Goal: Navigation & Orientation: Understand site structure

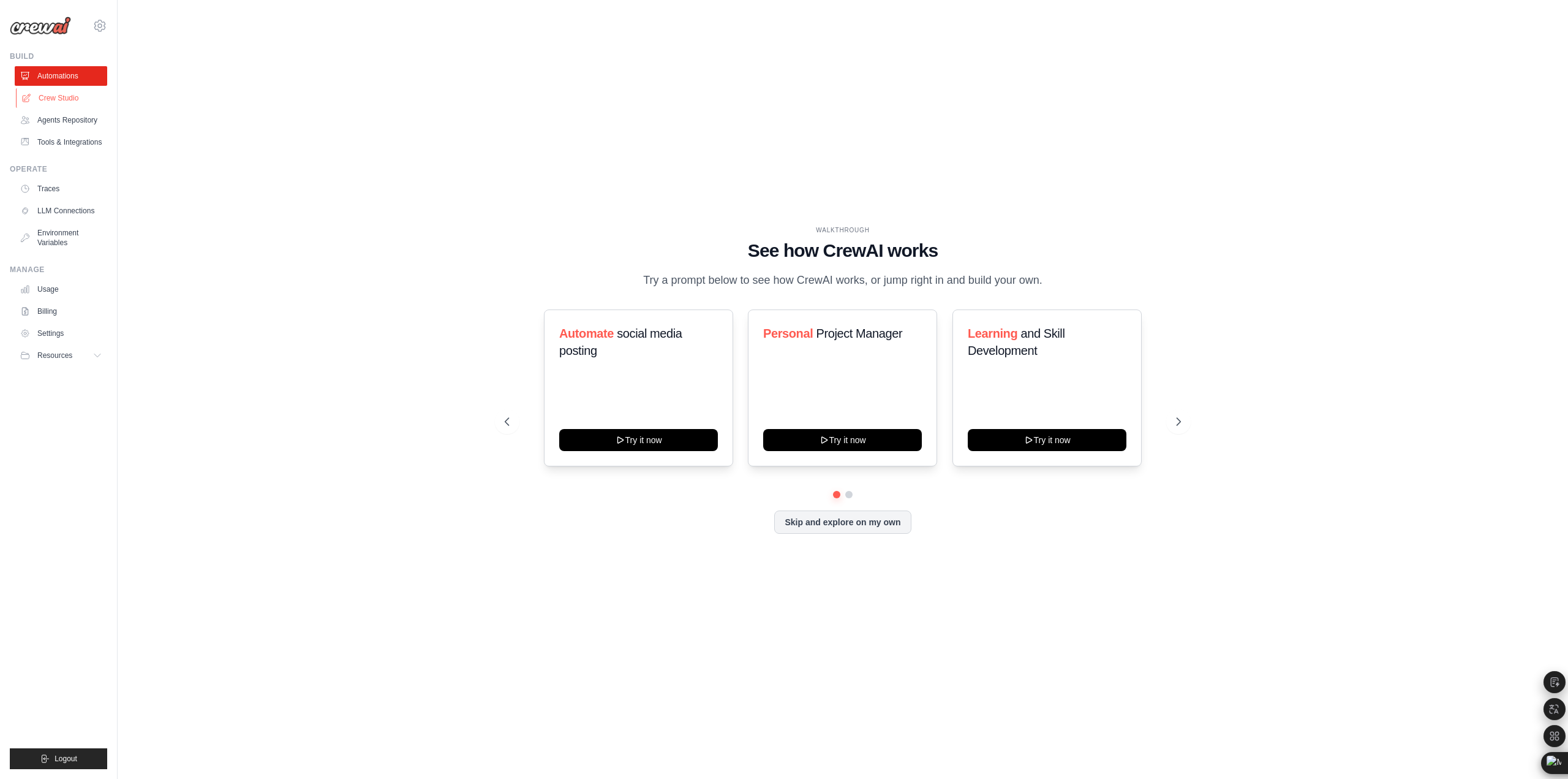
click at [67, 99] on link "Crew Studio" at bounding box center [62, 98] width 92 height 19
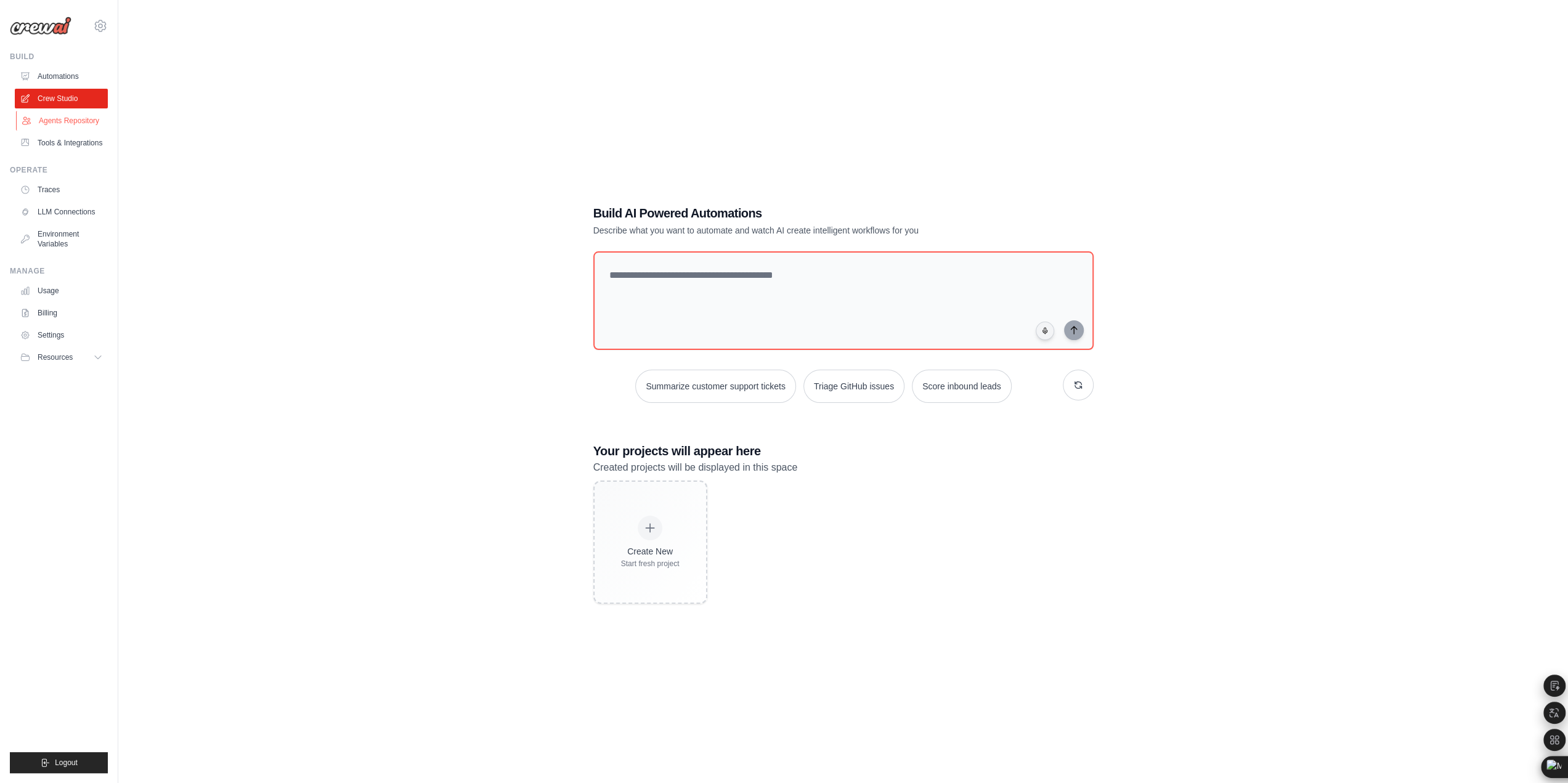
click at [68, 111] on link "Agents Repository" at bounding box center [62, 121] width 93 height 20
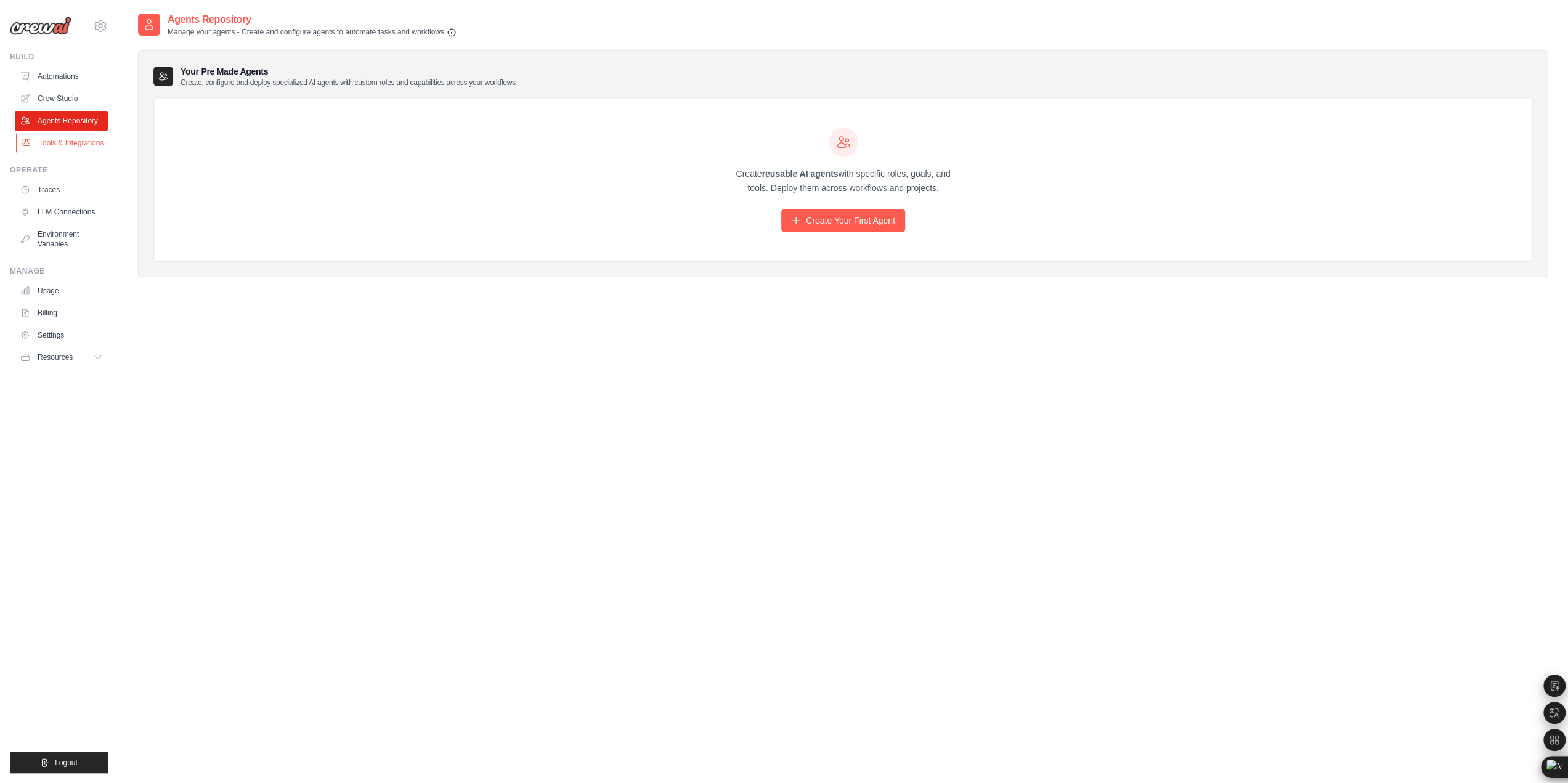
click at [66, 149] on link "Tools & Integrations" at bounding box center [62, 143] width 93 height 20
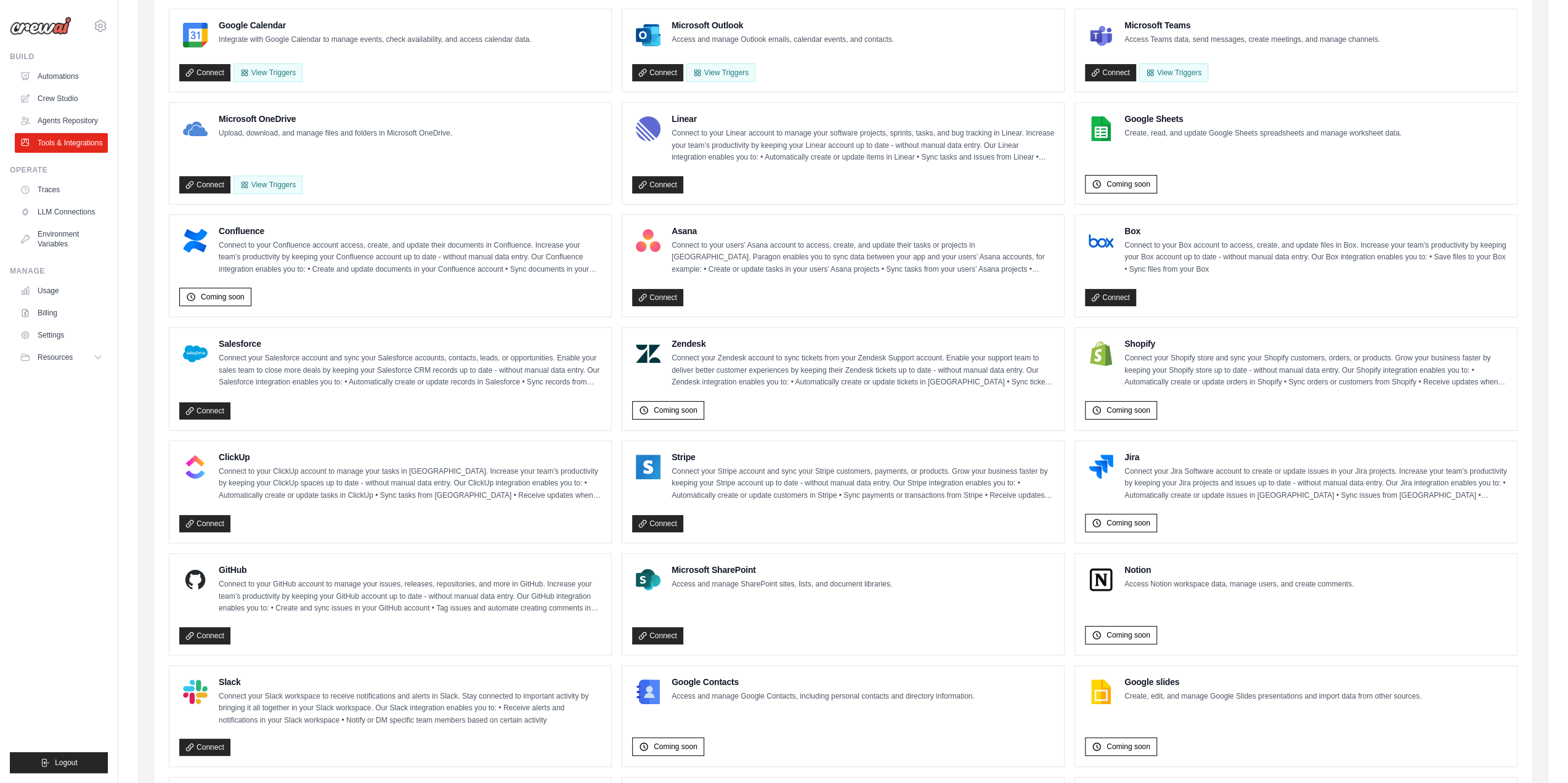
scroll to position [380, 0]
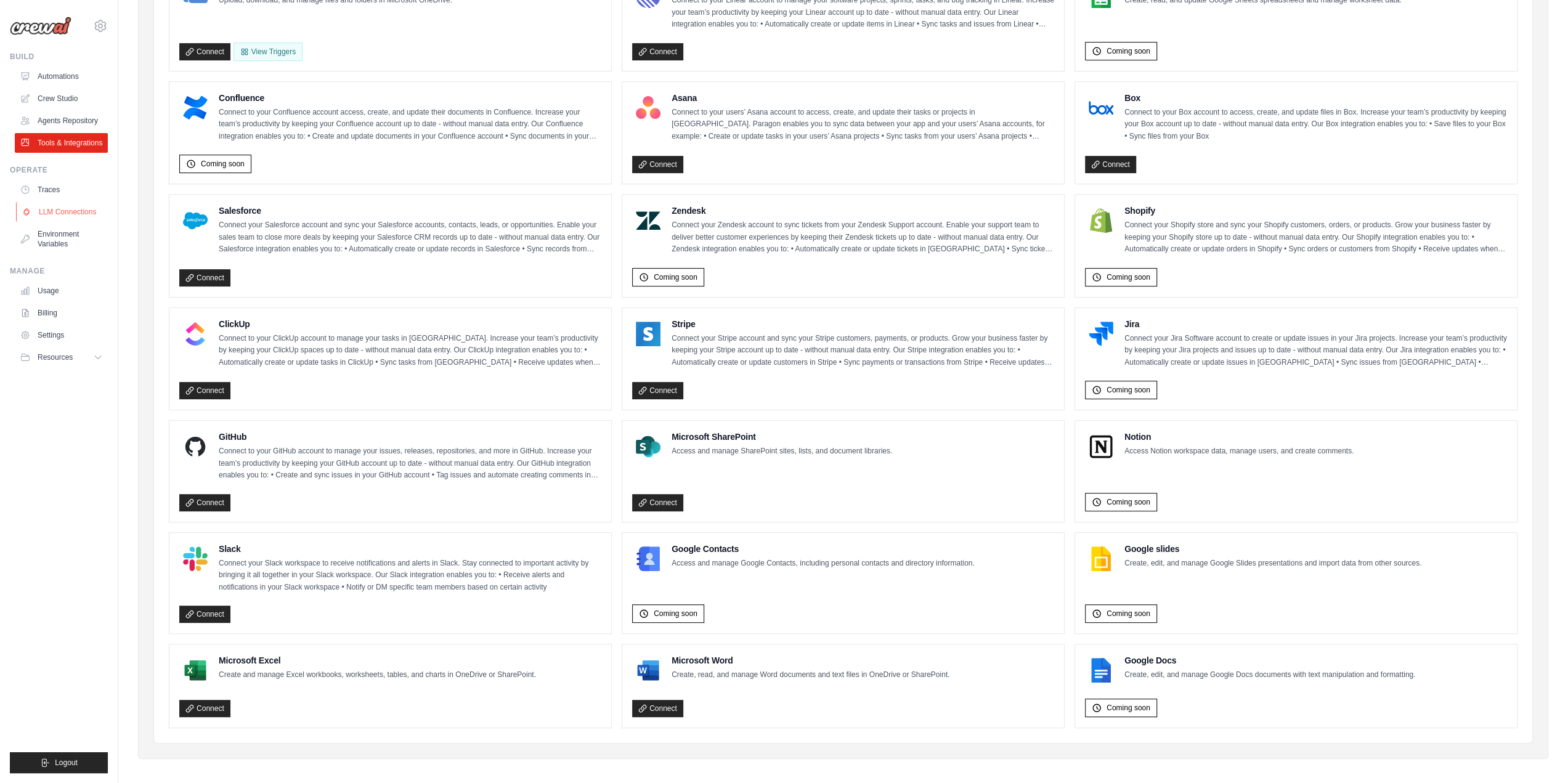
click at [73, 211] on link "LLM Connections" at bounding box center [62, 211] width 93 height 20
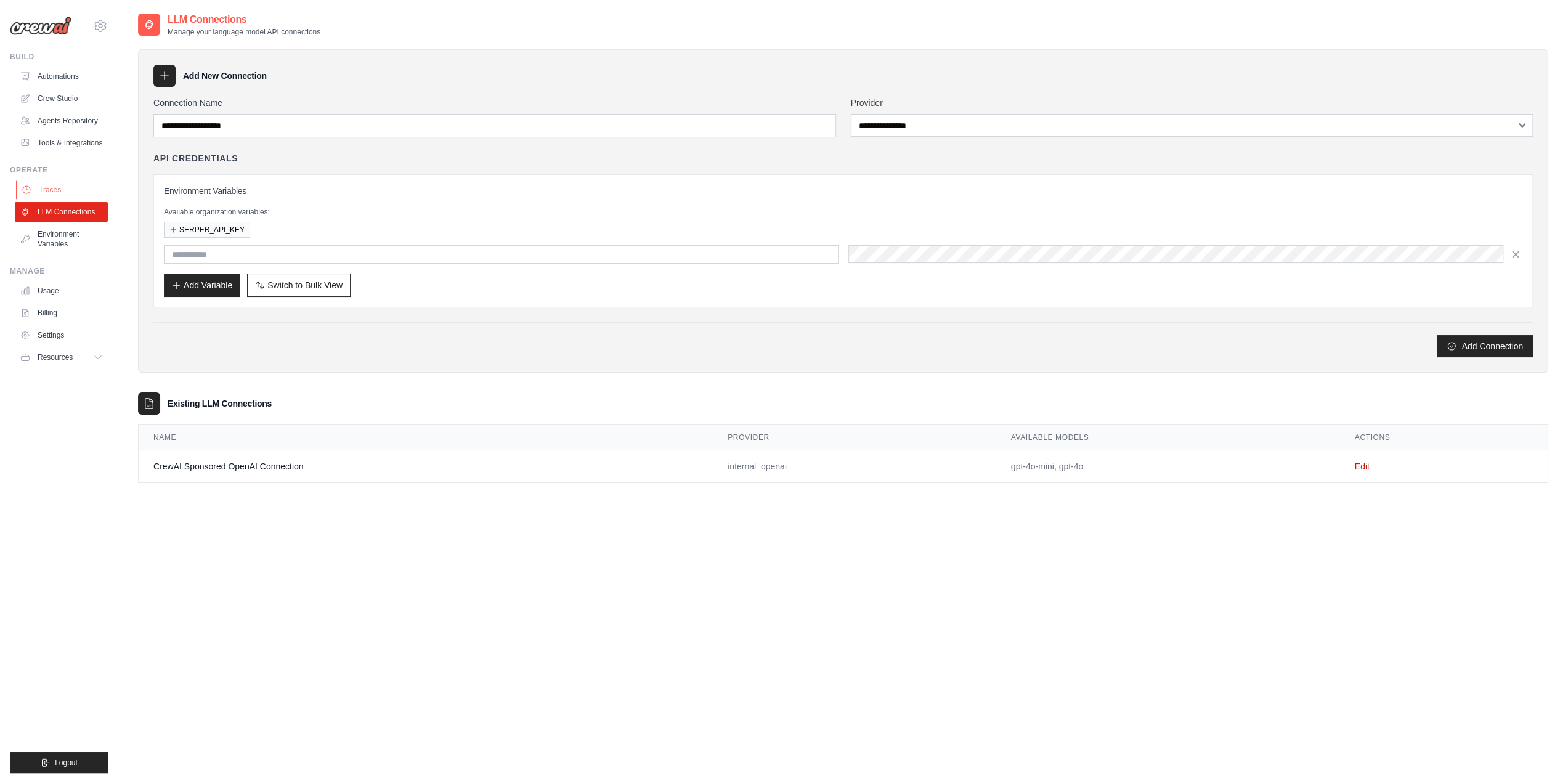
click at [59, 189] on link "Traces" at bounding box center [62, 190] width 93 height 20
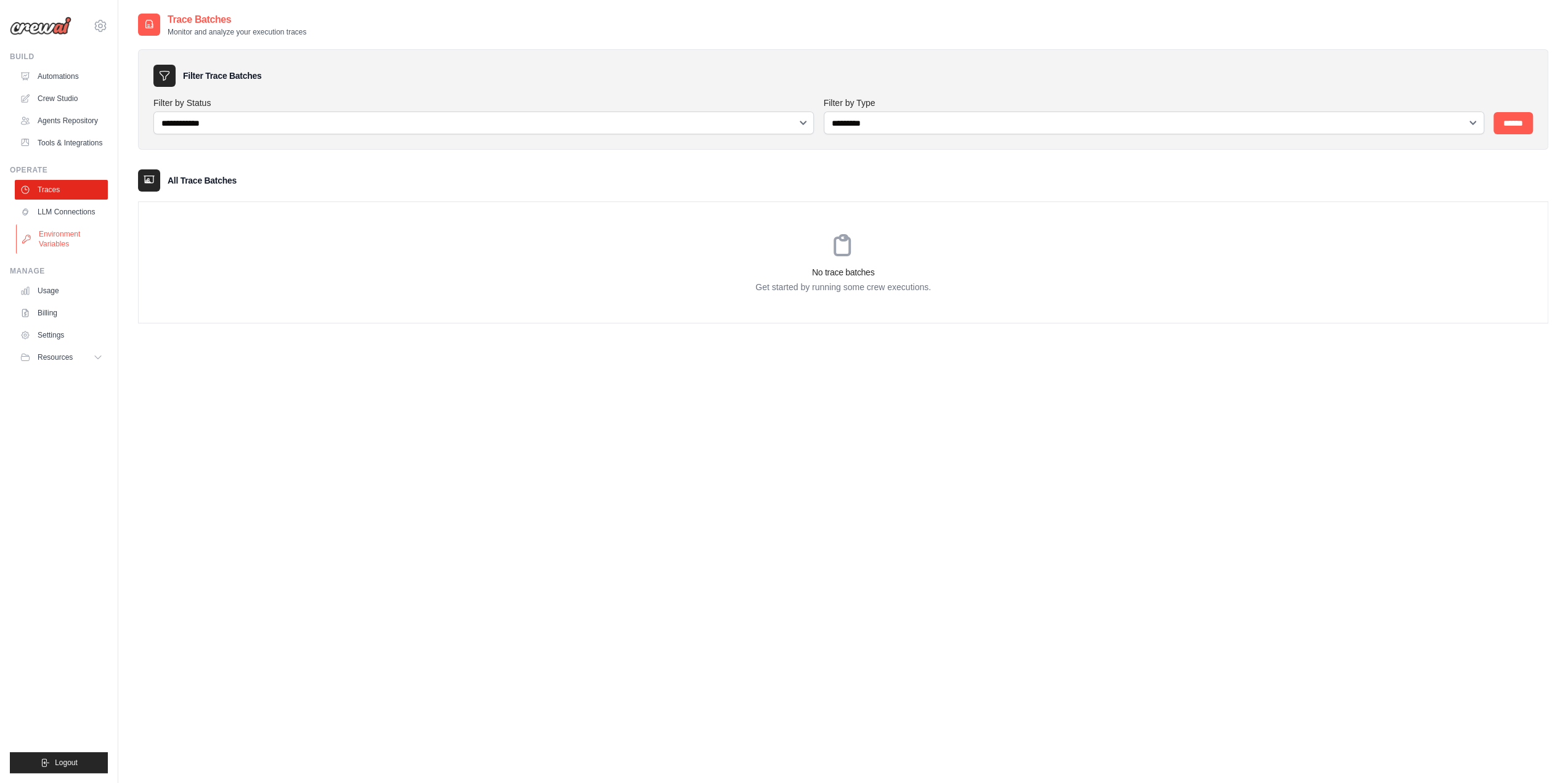
click at [53, 248] on link "Environment Variables" at bounding box center [62, 239] width 93 height 29
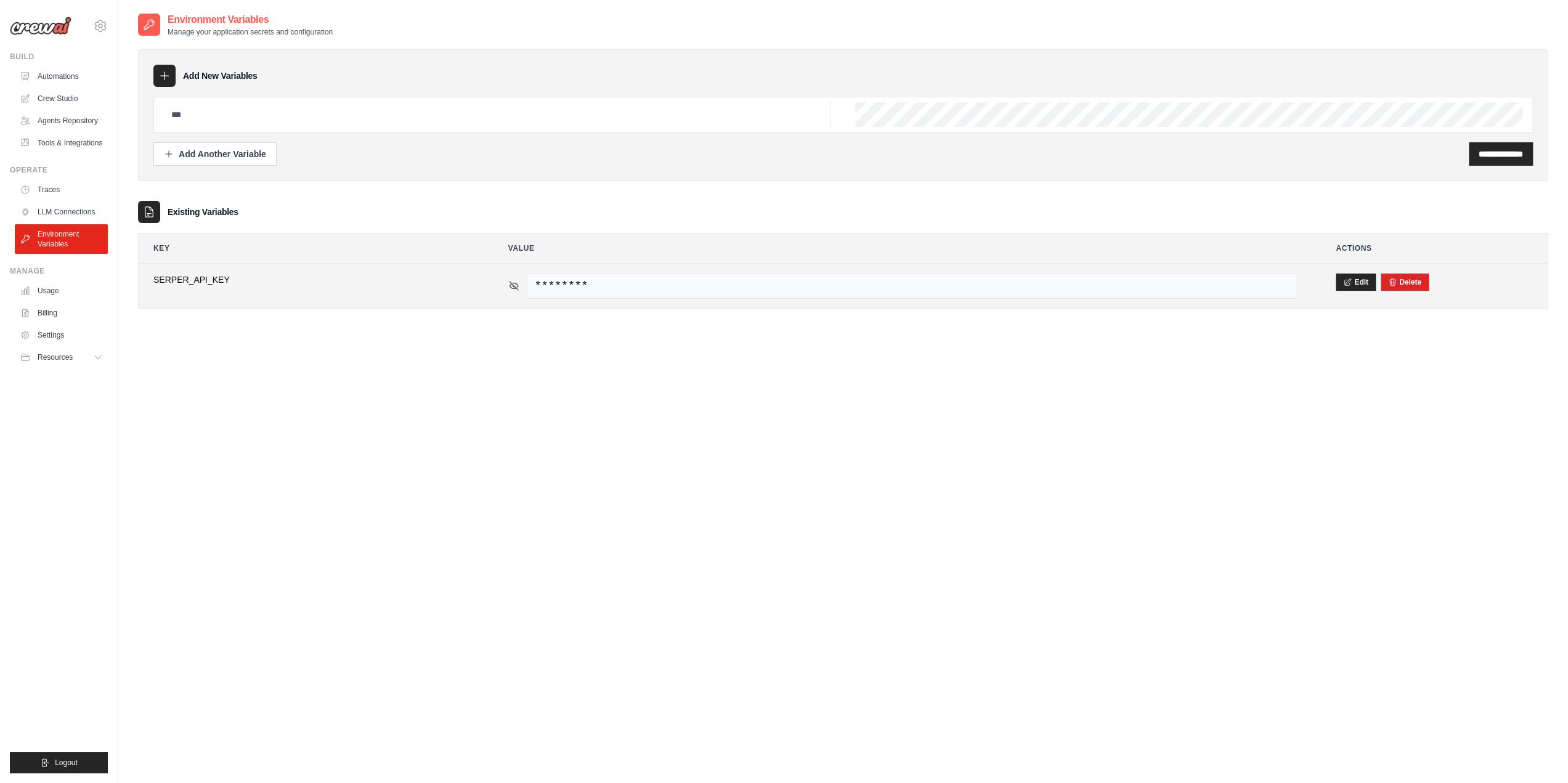
click at [515, 286] on icon at bounding box center [514, 285] width 8 height 6
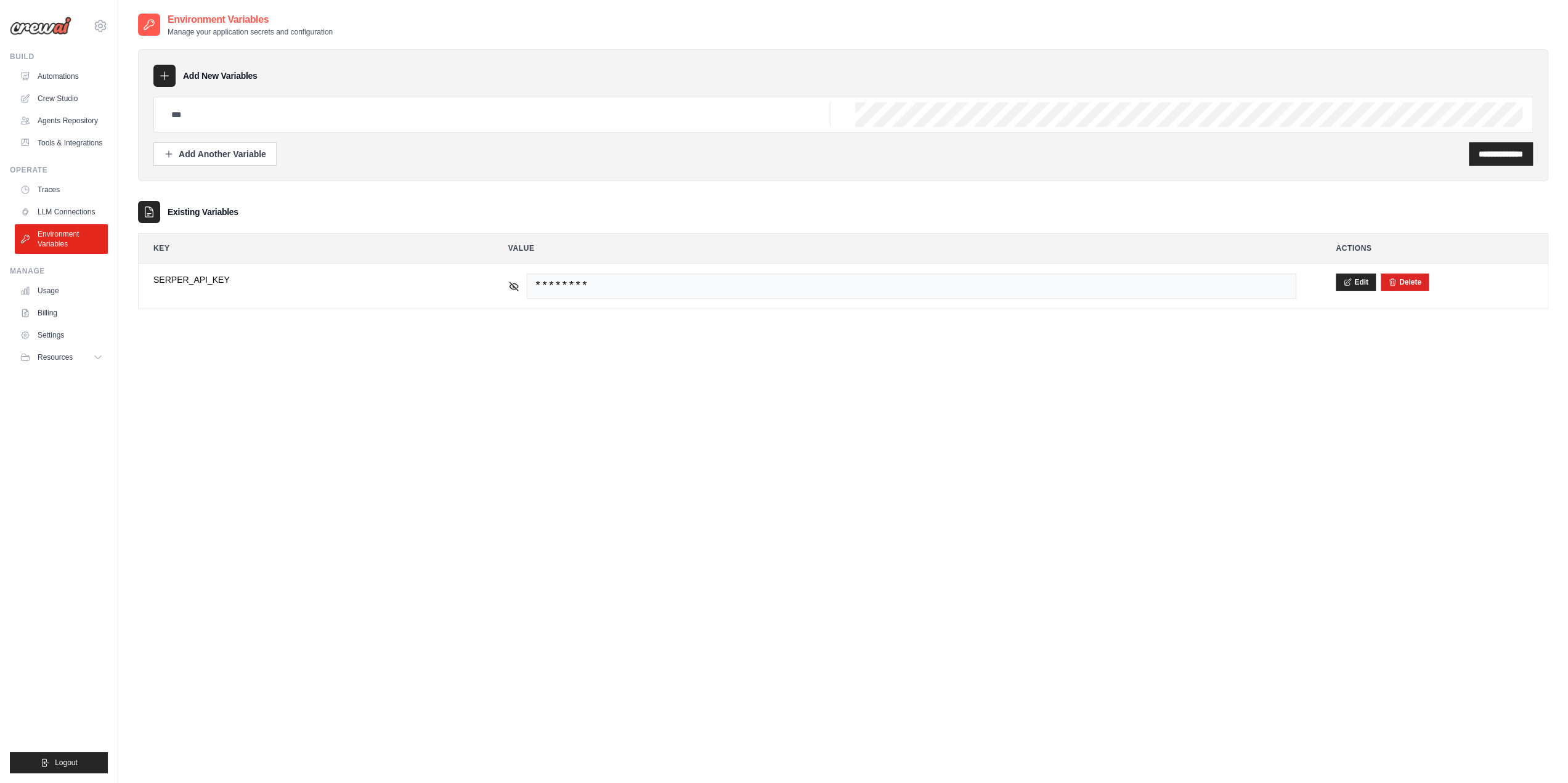
click at [392, 357] on div "**********" at bounding box center [843, 404] width 1410 height 783
click at [62, 78] on link "Automations" at bounding box center [62, 76] width 93 height 20
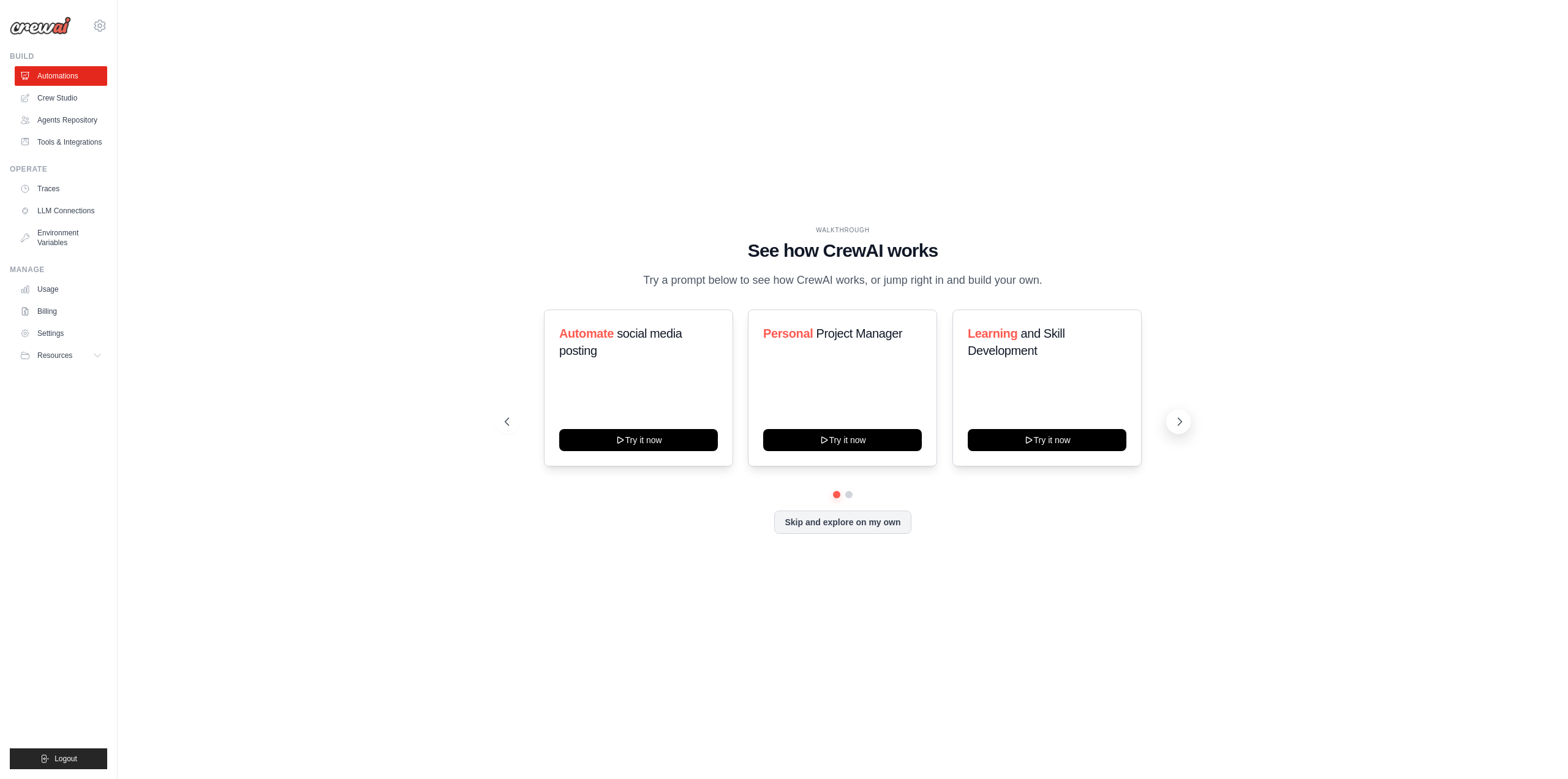
click at [1188, 426] on button at bounding box center [1178, 421] width 24 height 24
click at [507, 417] on icon at bounding box center [506, 421] width 12 height 12
click at [858, 439] on button "Try it now" at bounding box center [843, 439] width 159 height 22
click at [67, 100] on link "Crew Studio" at bounding box center [62, 98] width 92 height 19
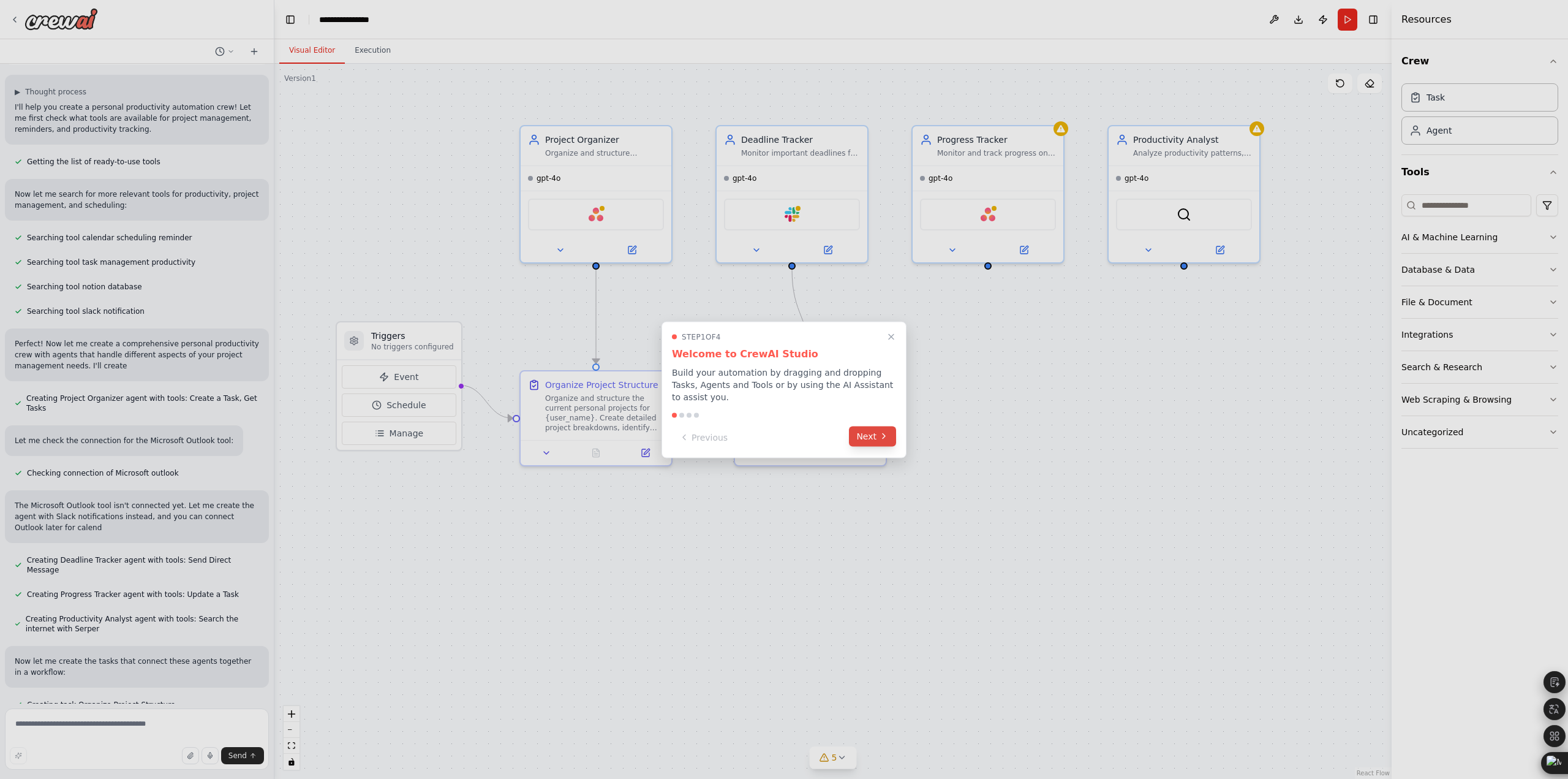
click at [873, 430] on button "Next" at bounding box center [872, 435] width 47 height 20
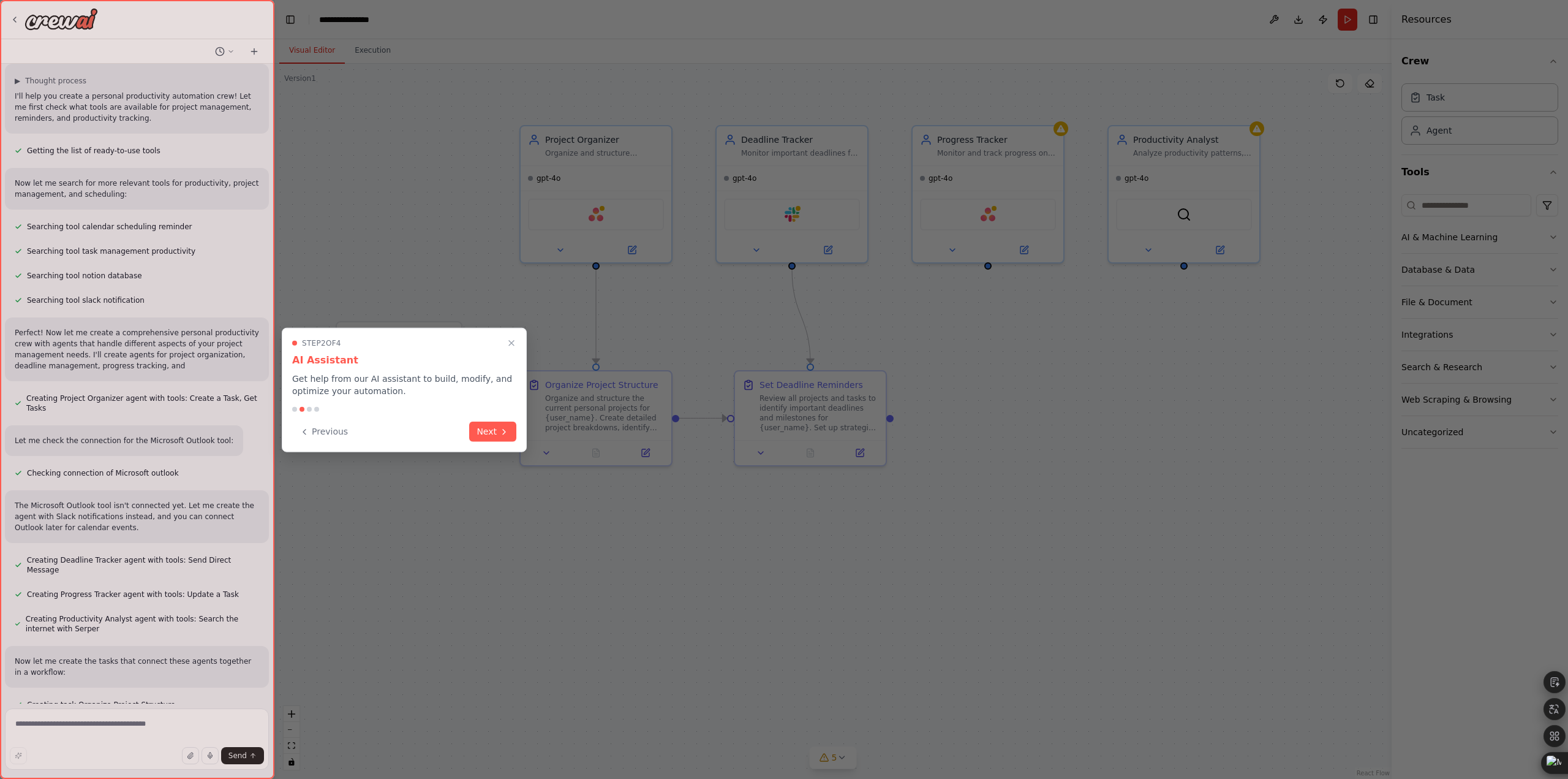
scroll to position [94, 0]
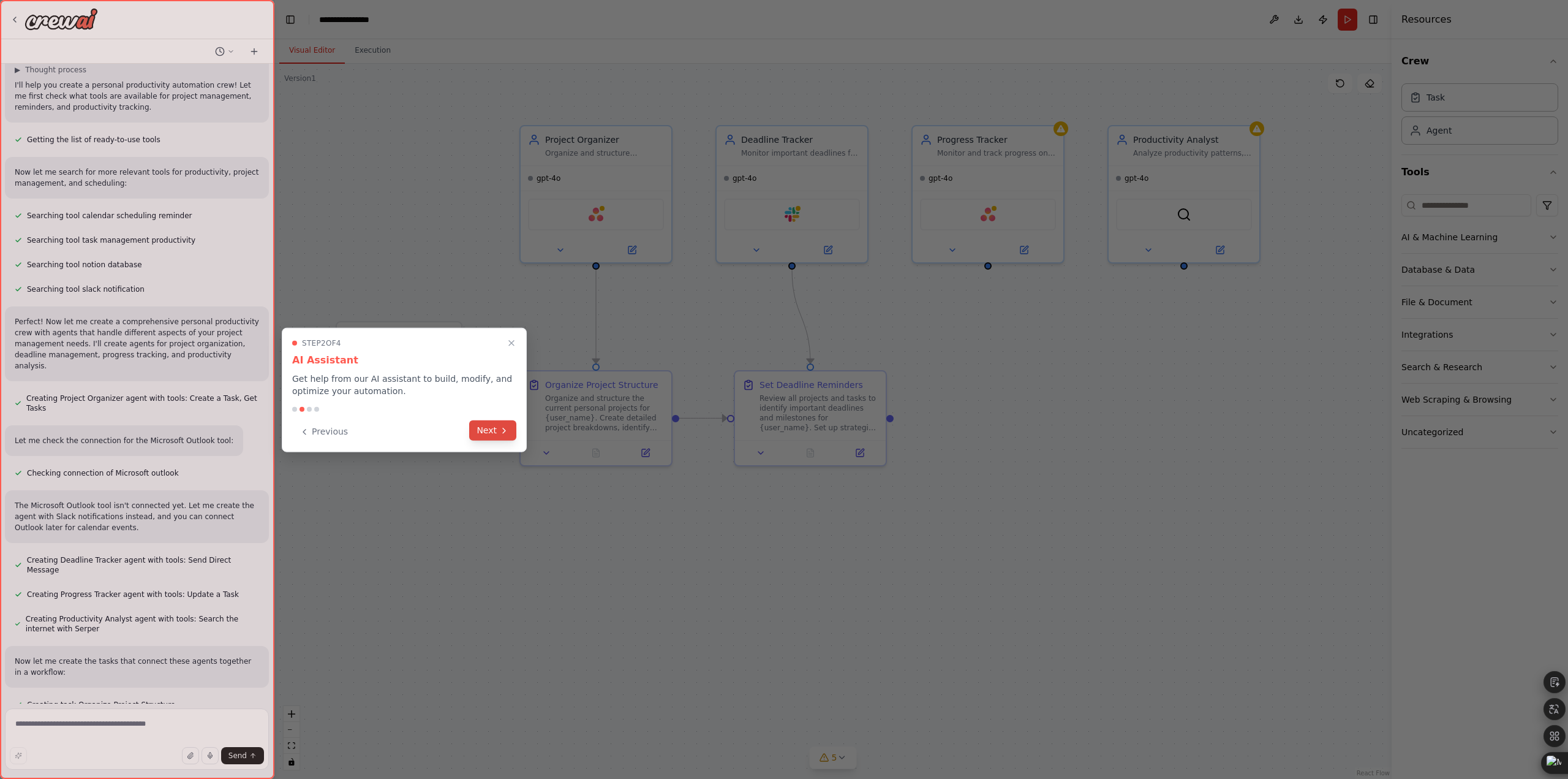
click at [502, 426] on icon at bounding box center [504, 430] width 10 height 10
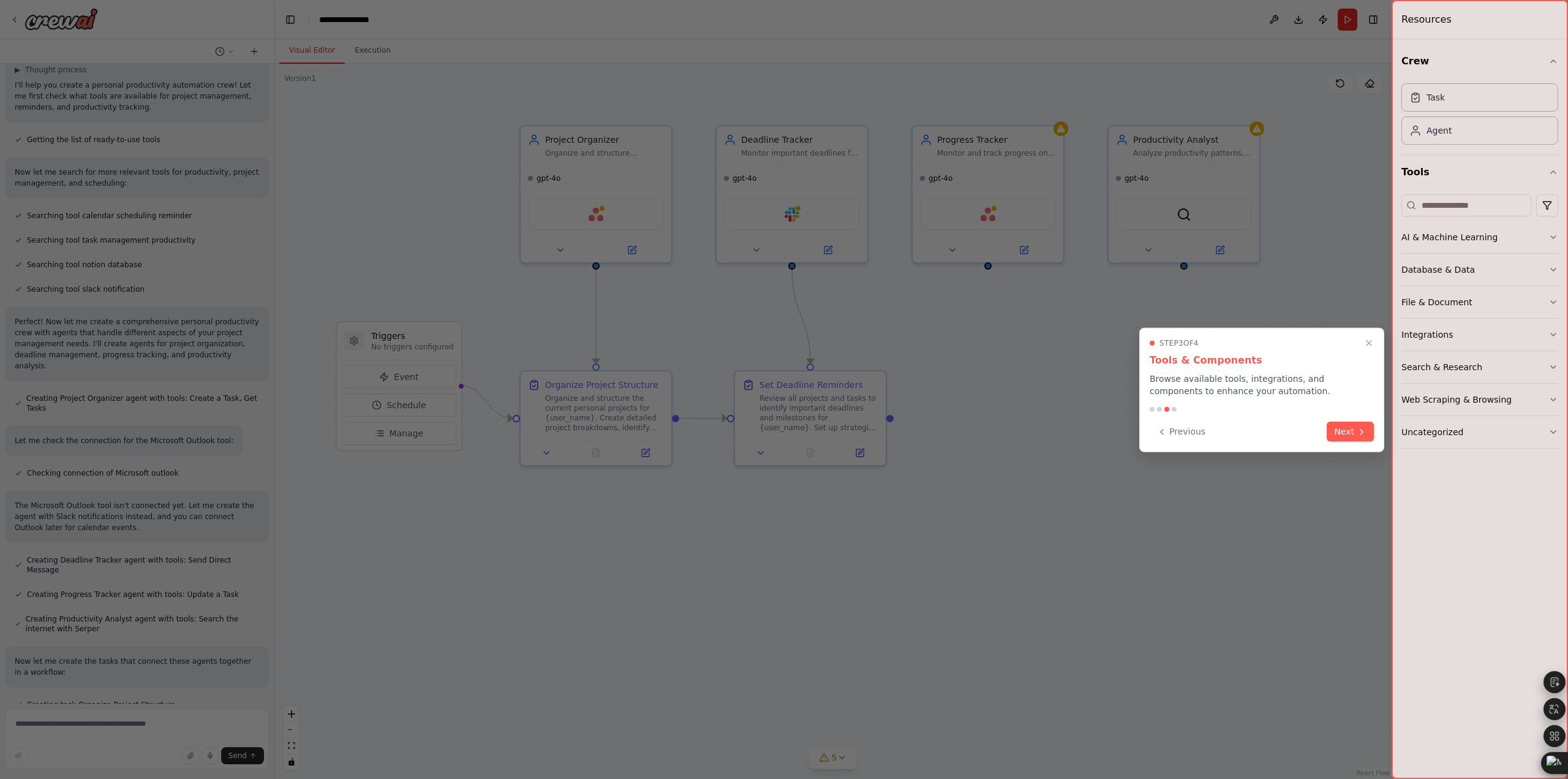
scroll to position [119, 0]
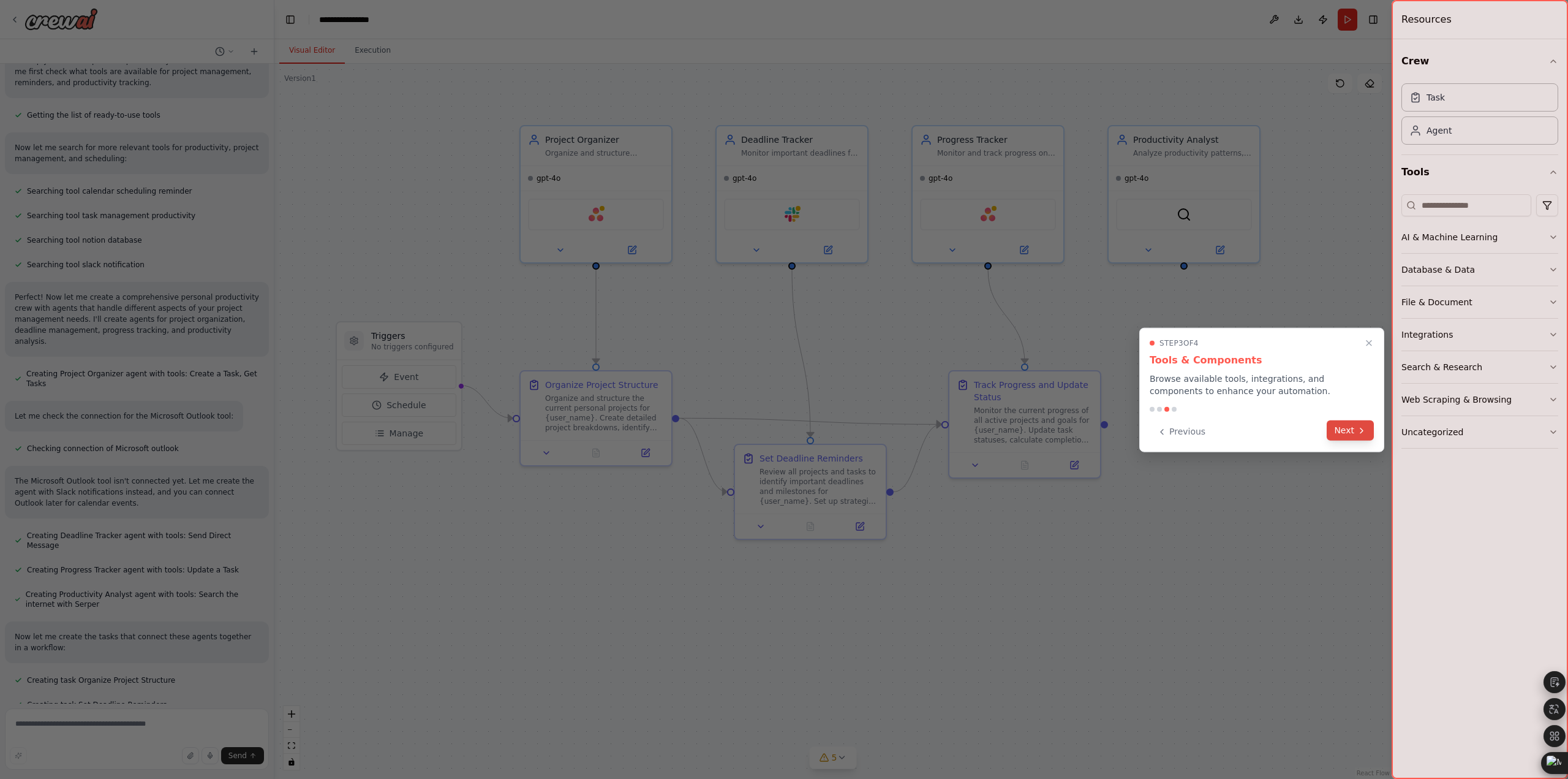
click at [1347, 430] on button "Next" at bounding box center [1351, 430] width 47 height 20
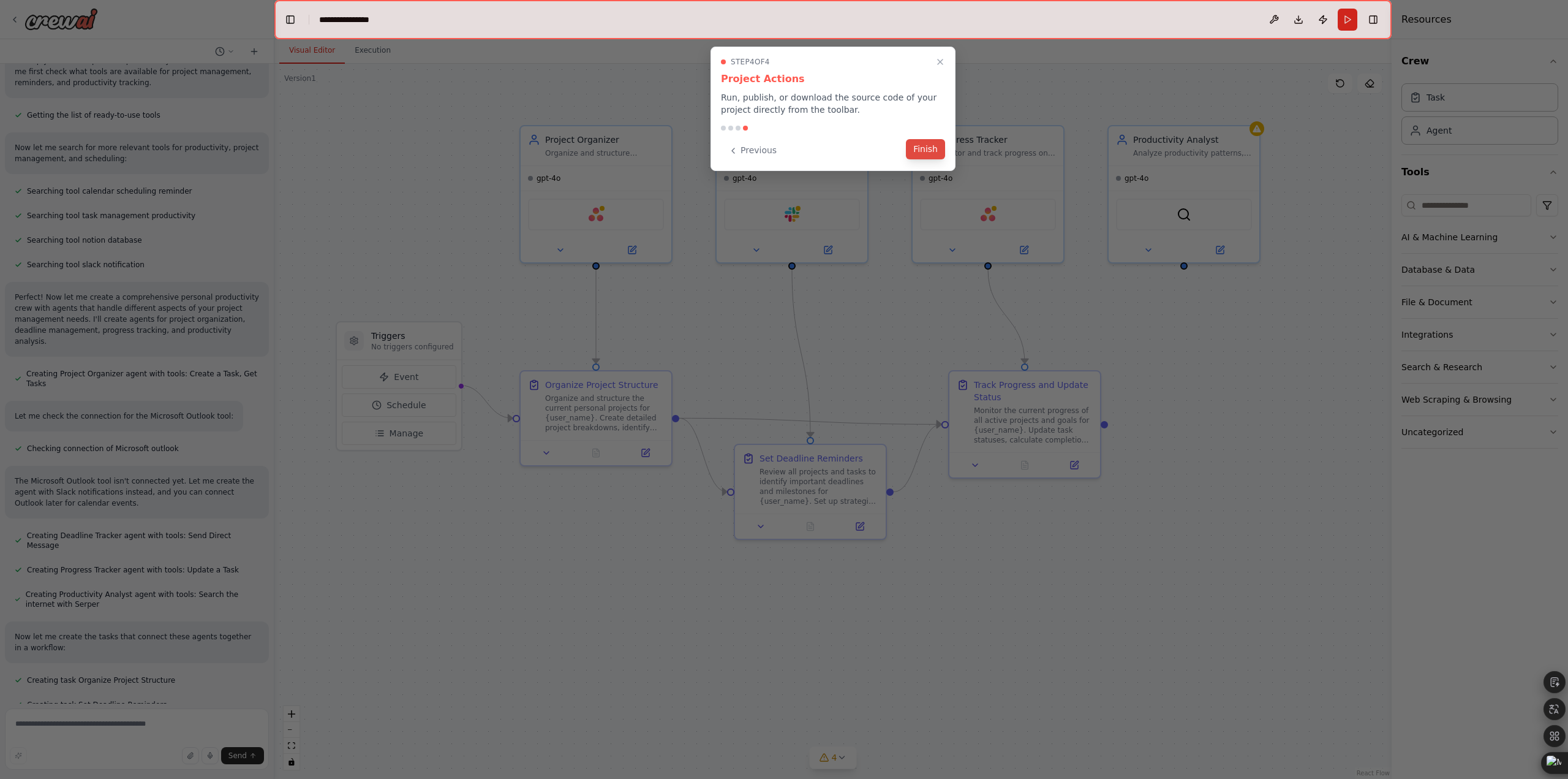
click at [931, 149] on button "Finish" at bounding box center [925, 149] width 39 height 20
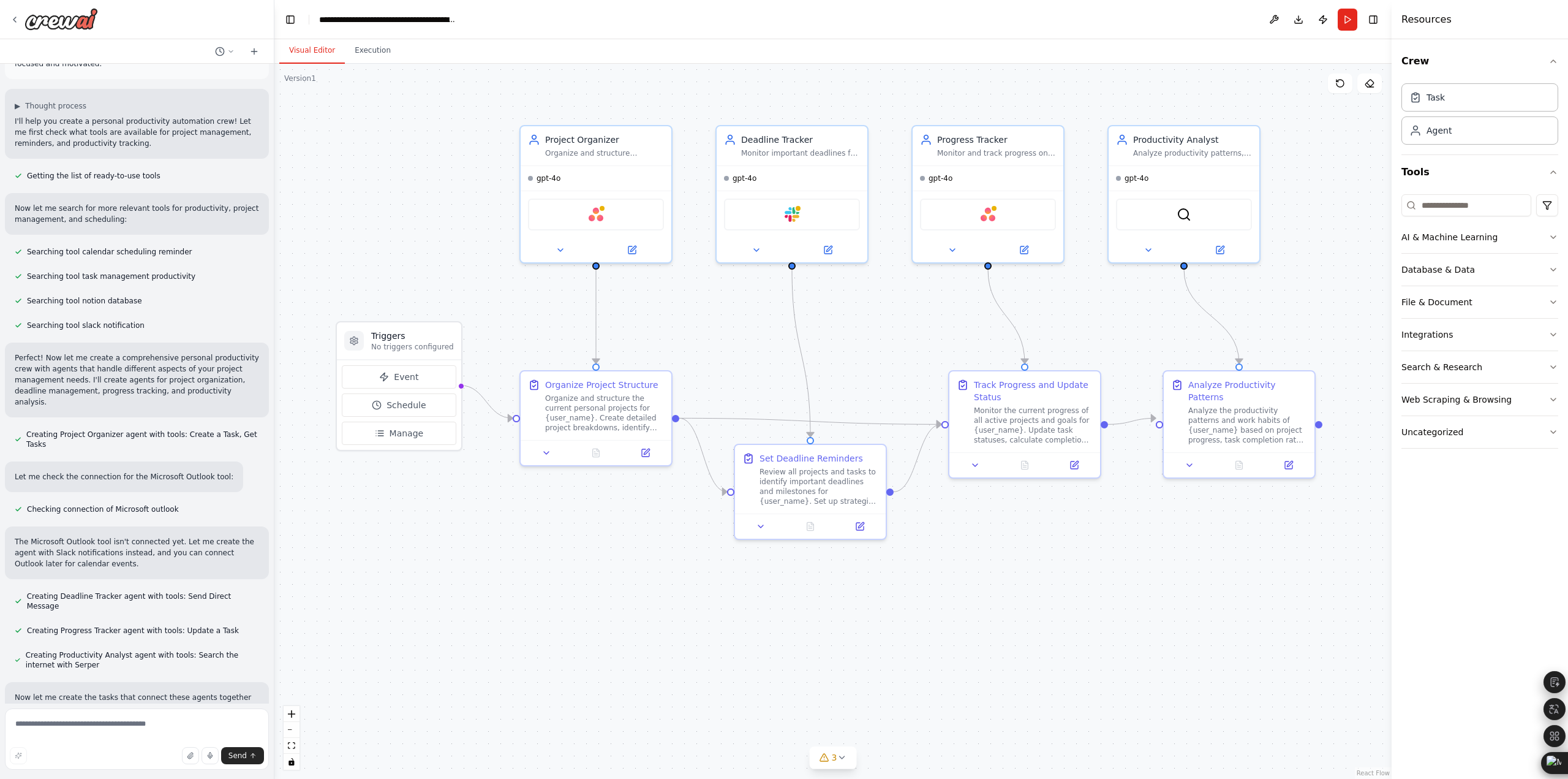
scroll to position [0, 0]
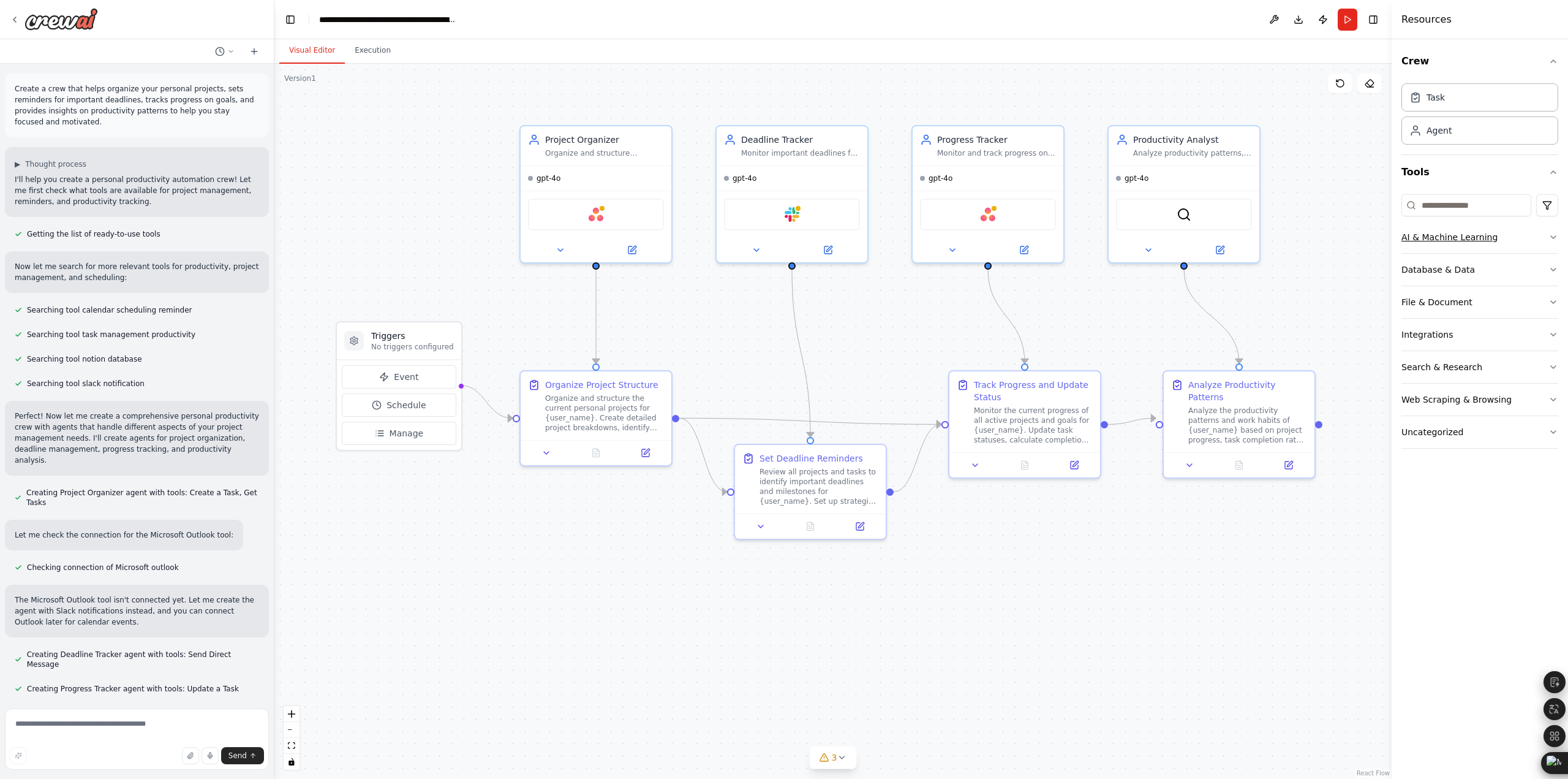
click at [1552, 244] on button "AI & Machine Learning" at bounding box center [1480, 237] width 157 height 32
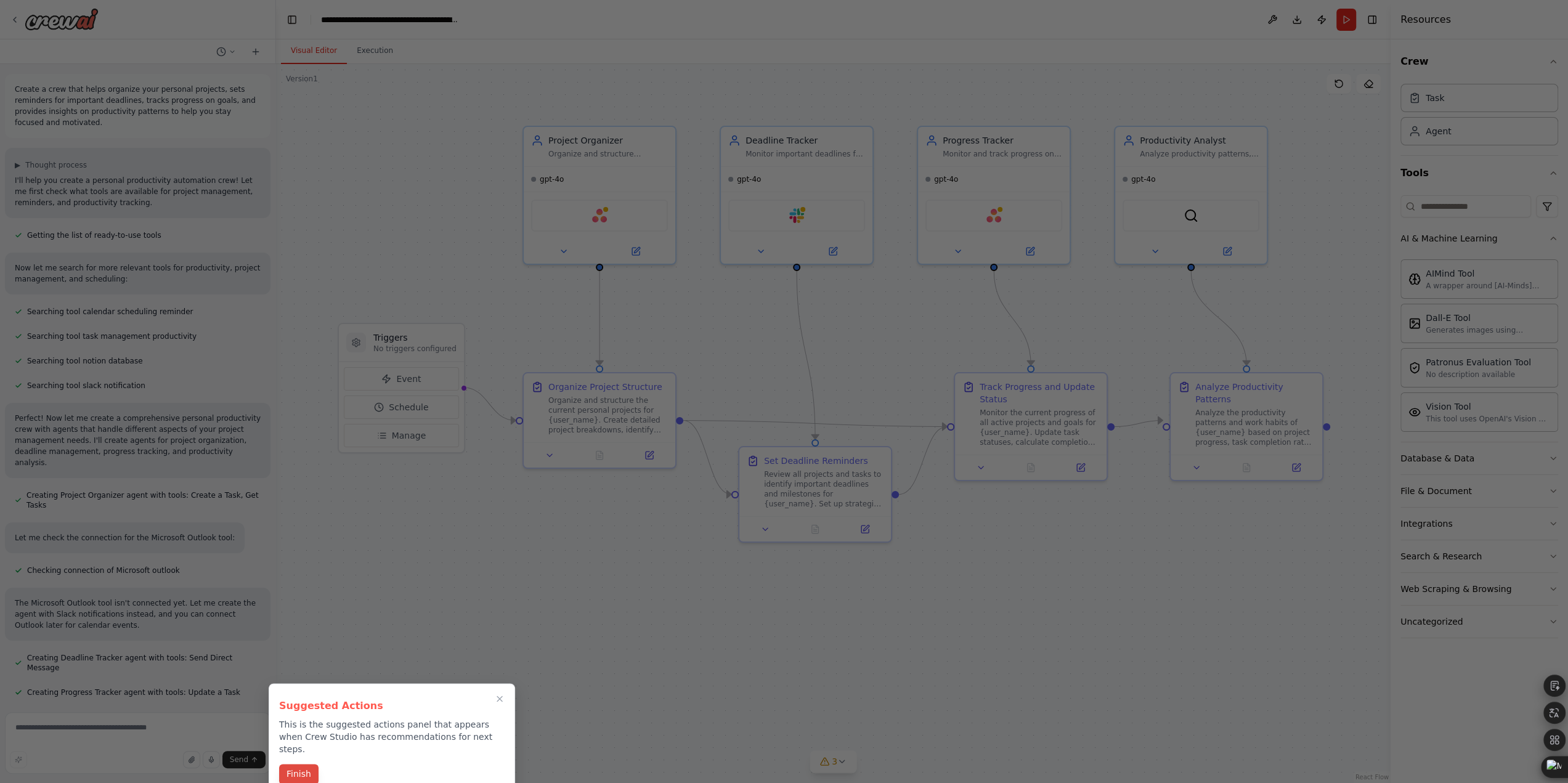
click at [311, 763] on button "Finish" at bounding box center [299, 773] width 39 height 20
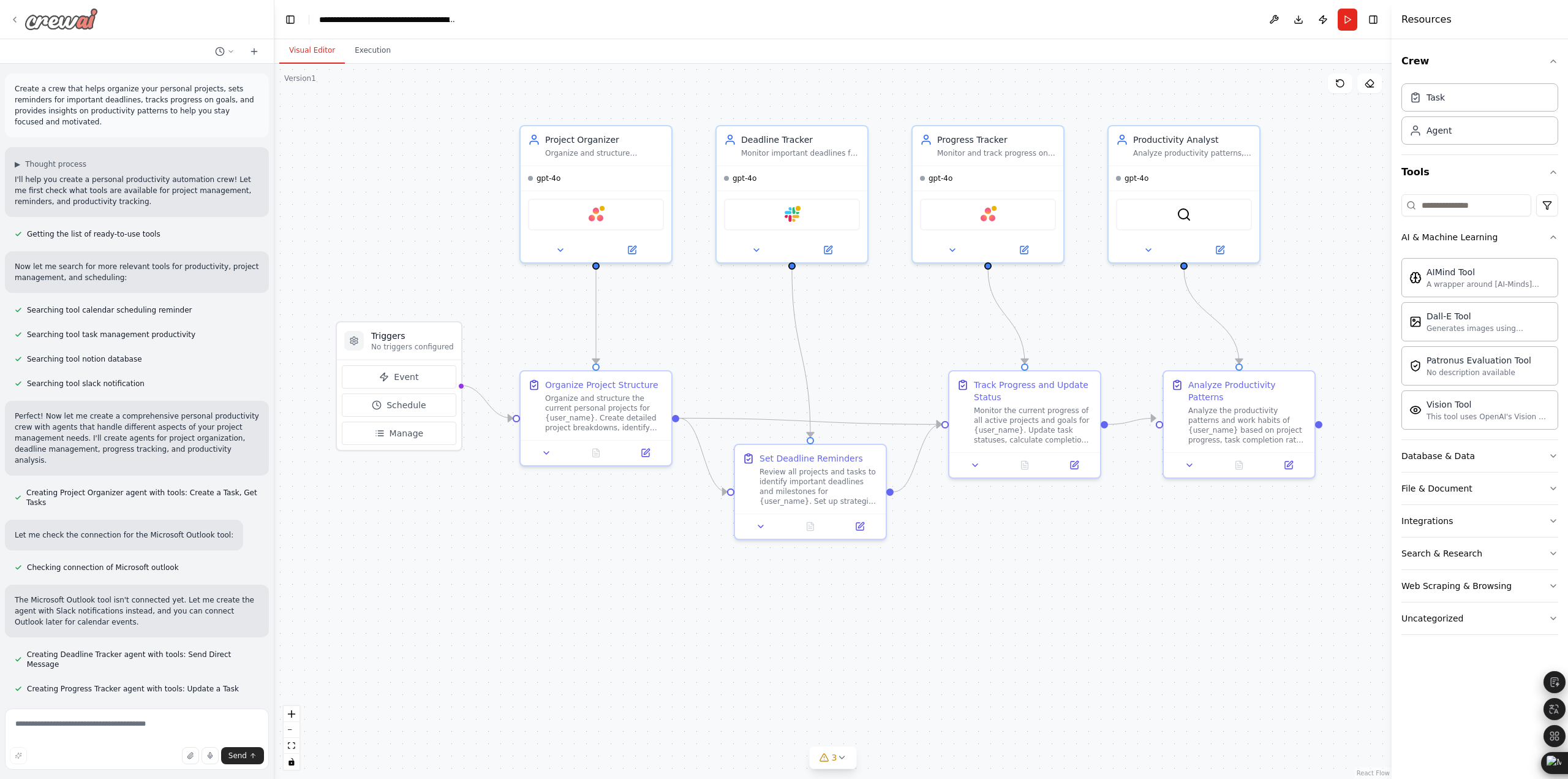
click at [16, 17] on icon at bounding box center [15, 19] width 10 height 10
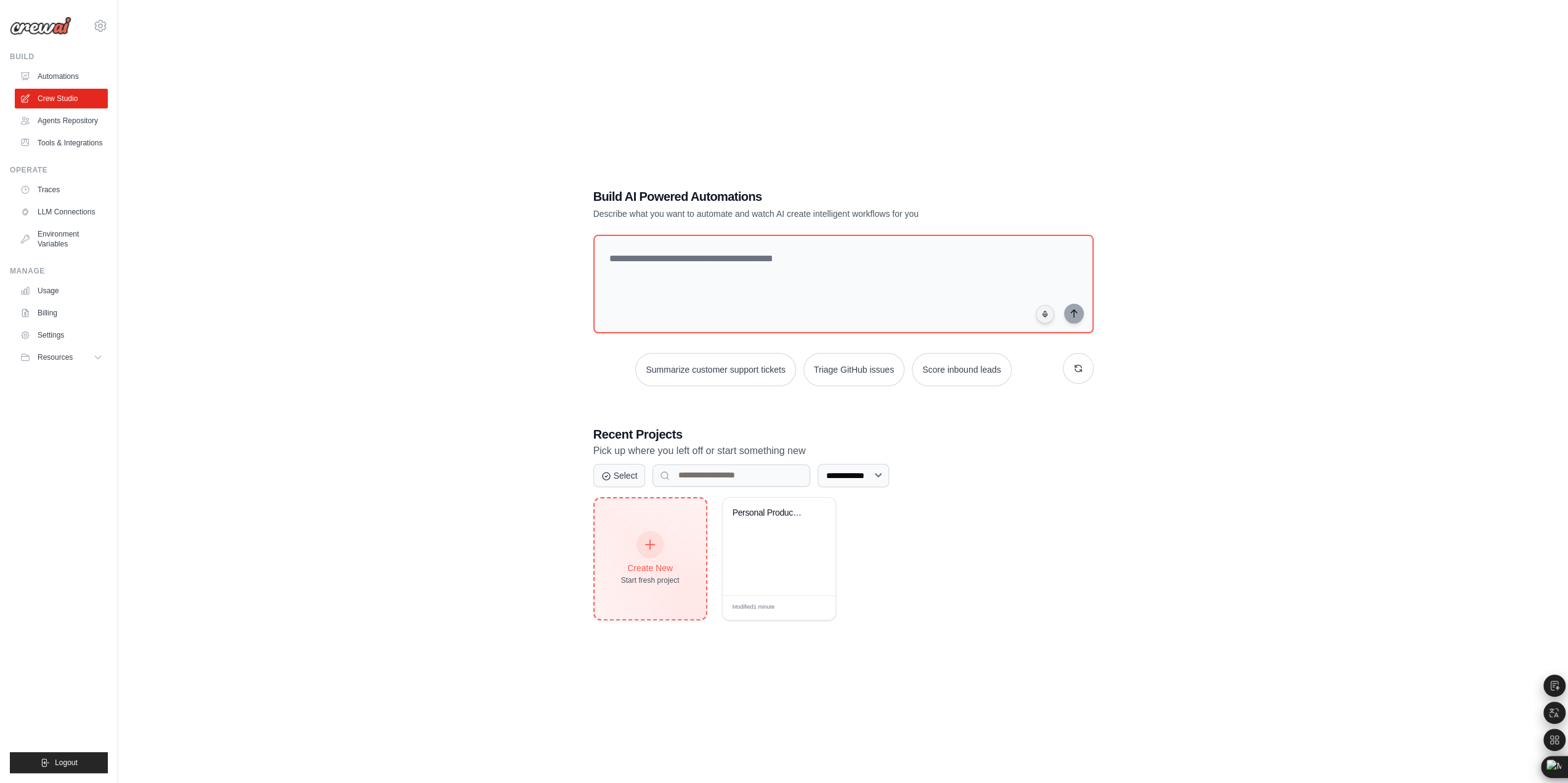
click at [637, 553] on div "Create New Start fresh project" at bounding box center [651, 559] width 59 height 53
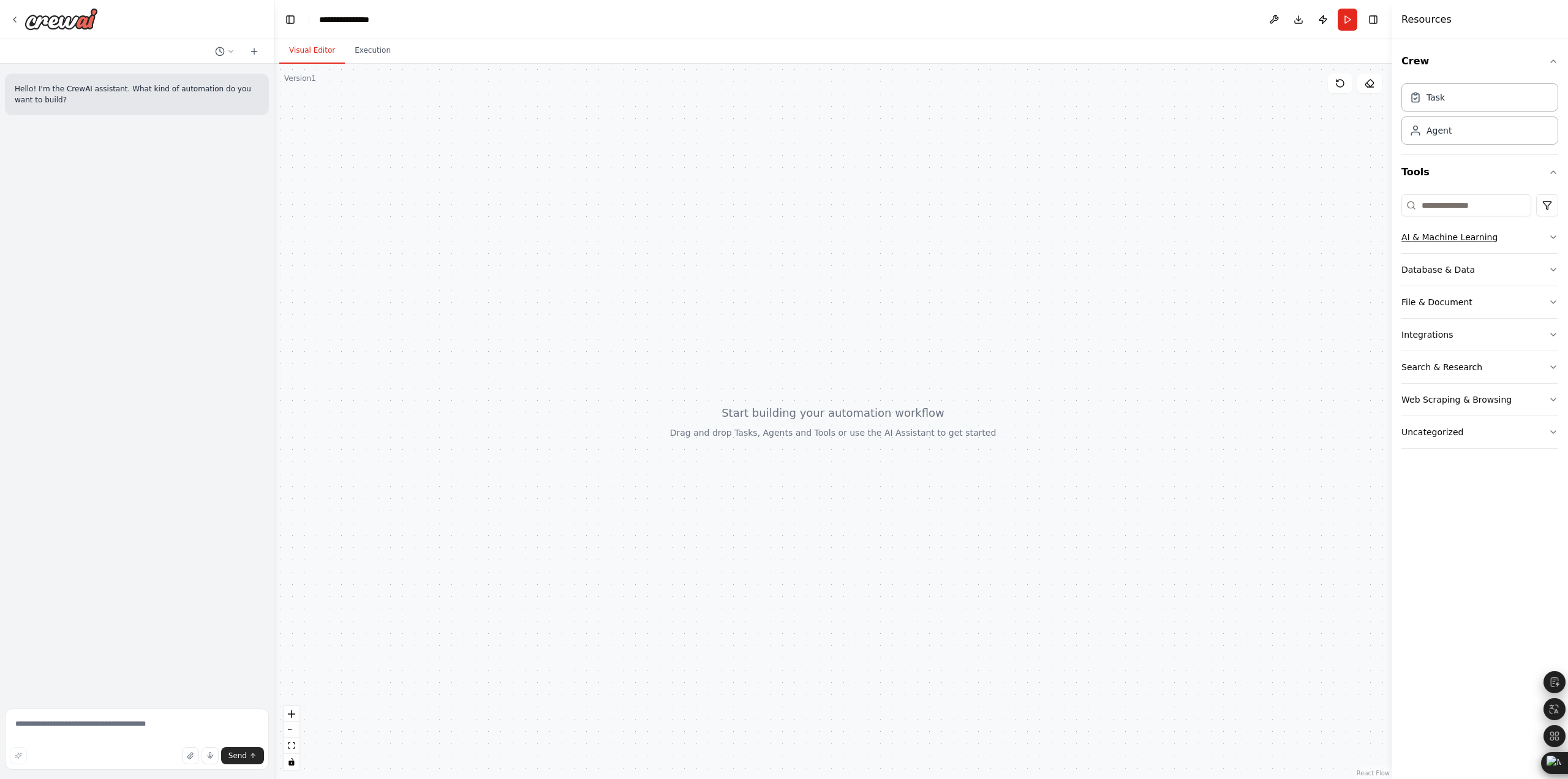
click at [1528, 244] on button "AI & Machine Learning" at bounding box center [1480, 237] width 157 height 32
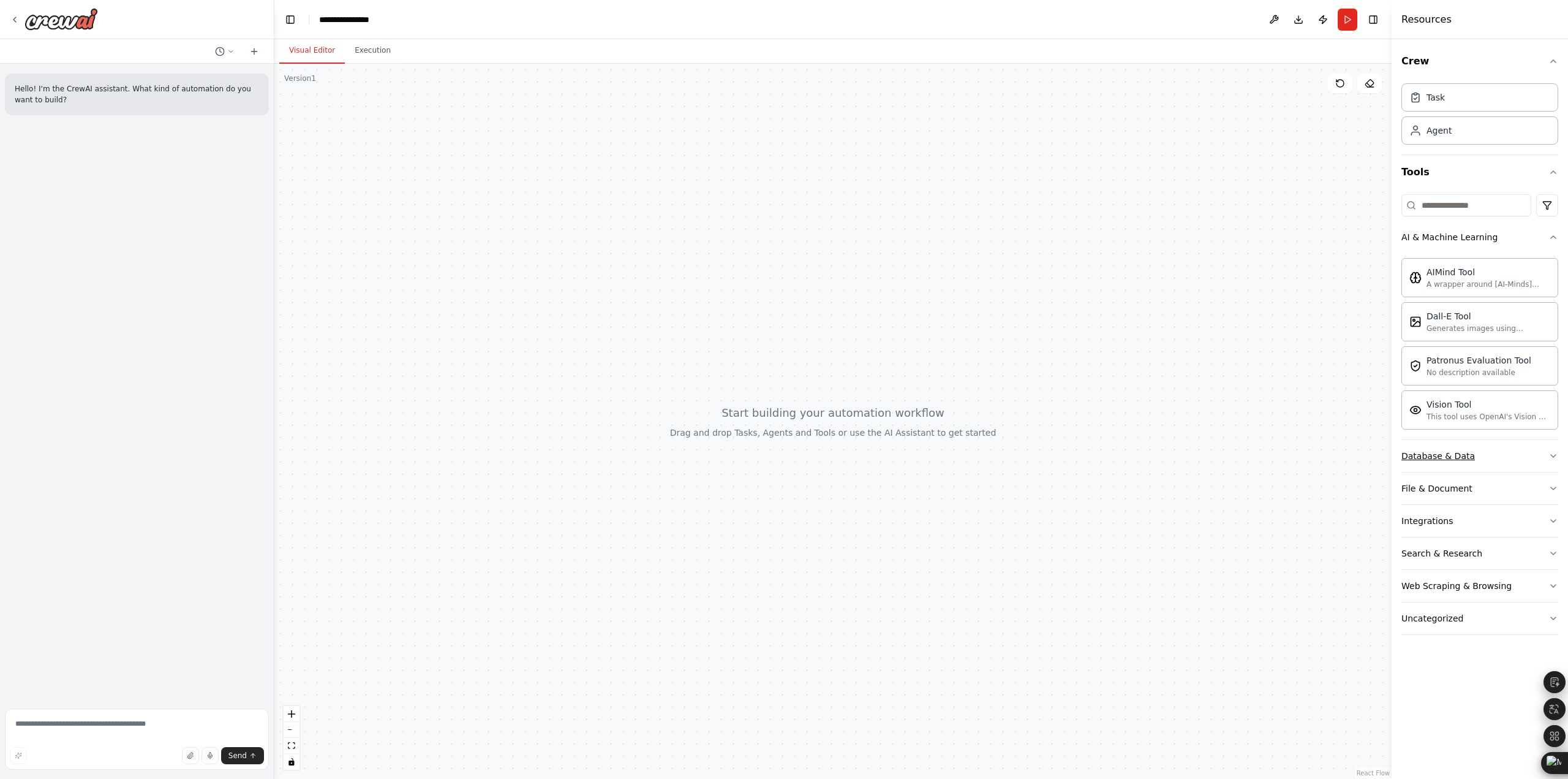
click at [1489, 453] on button "Database & Data" at bounding box center [1480, 456] width 157 height 32
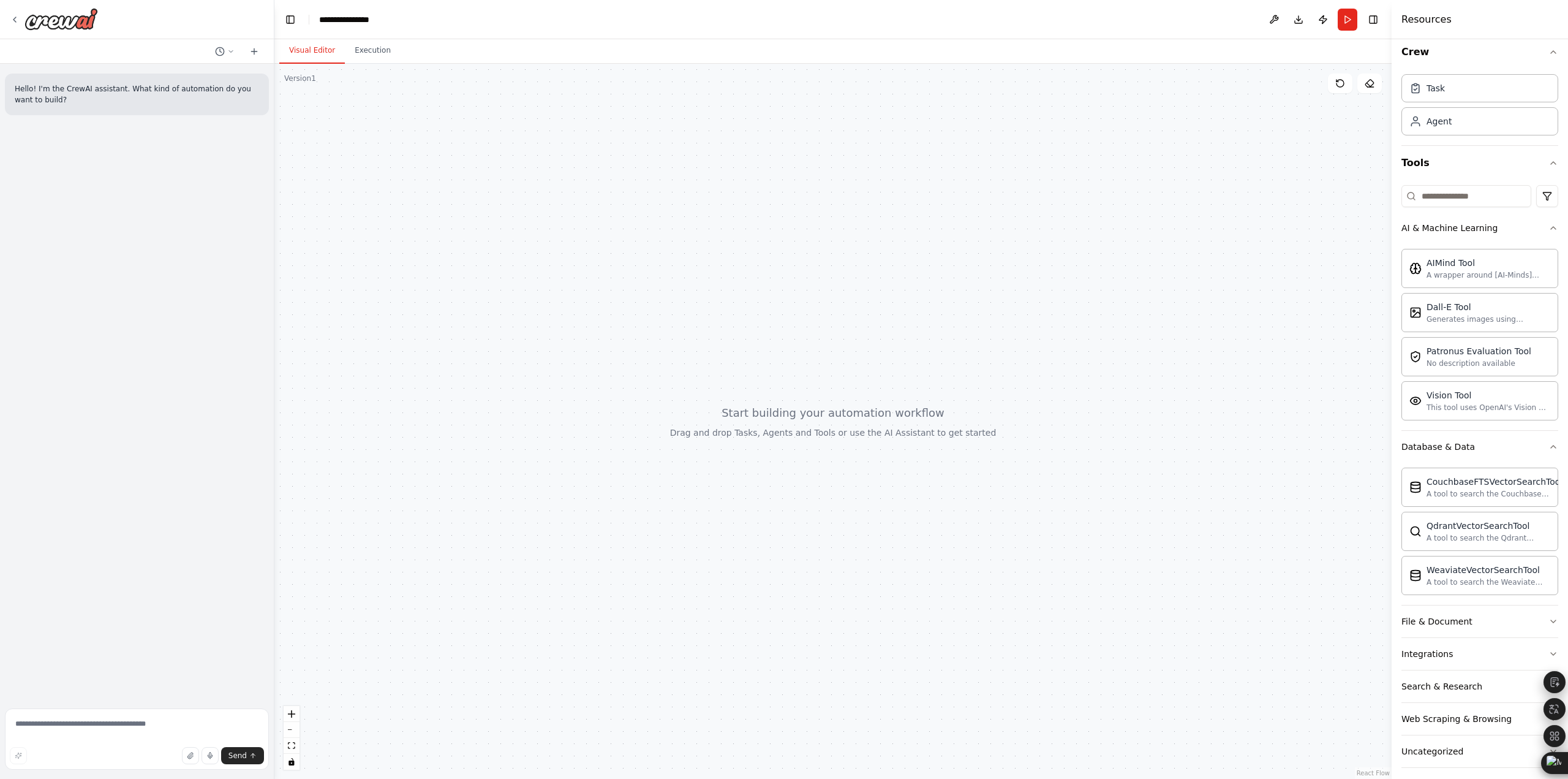
scroll to position [12, 0]
click at [1483, 619] on button "File & Document" at bounding box center [1480, 619] width 157 height 32
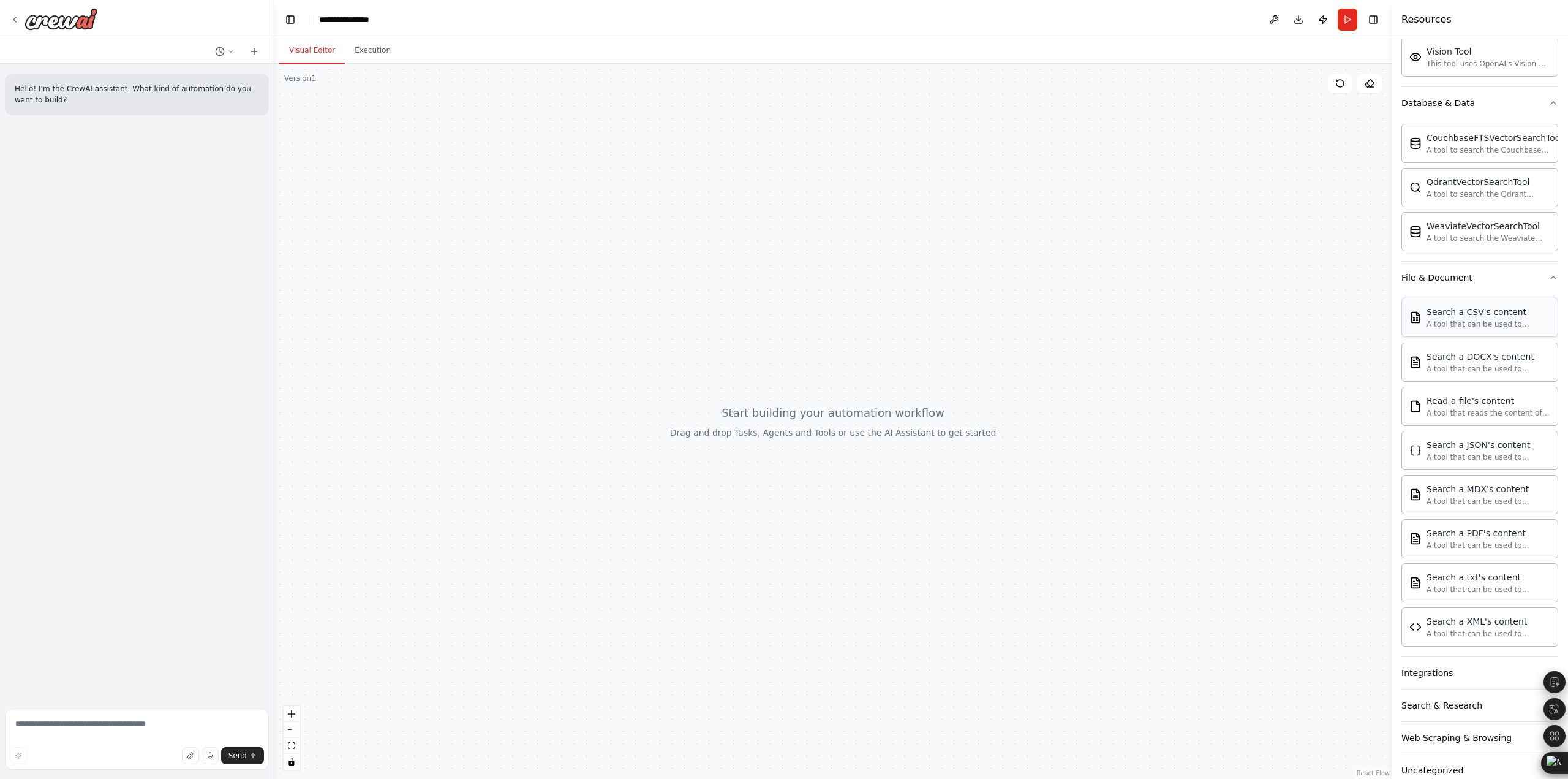
scroll to position [371, 0]
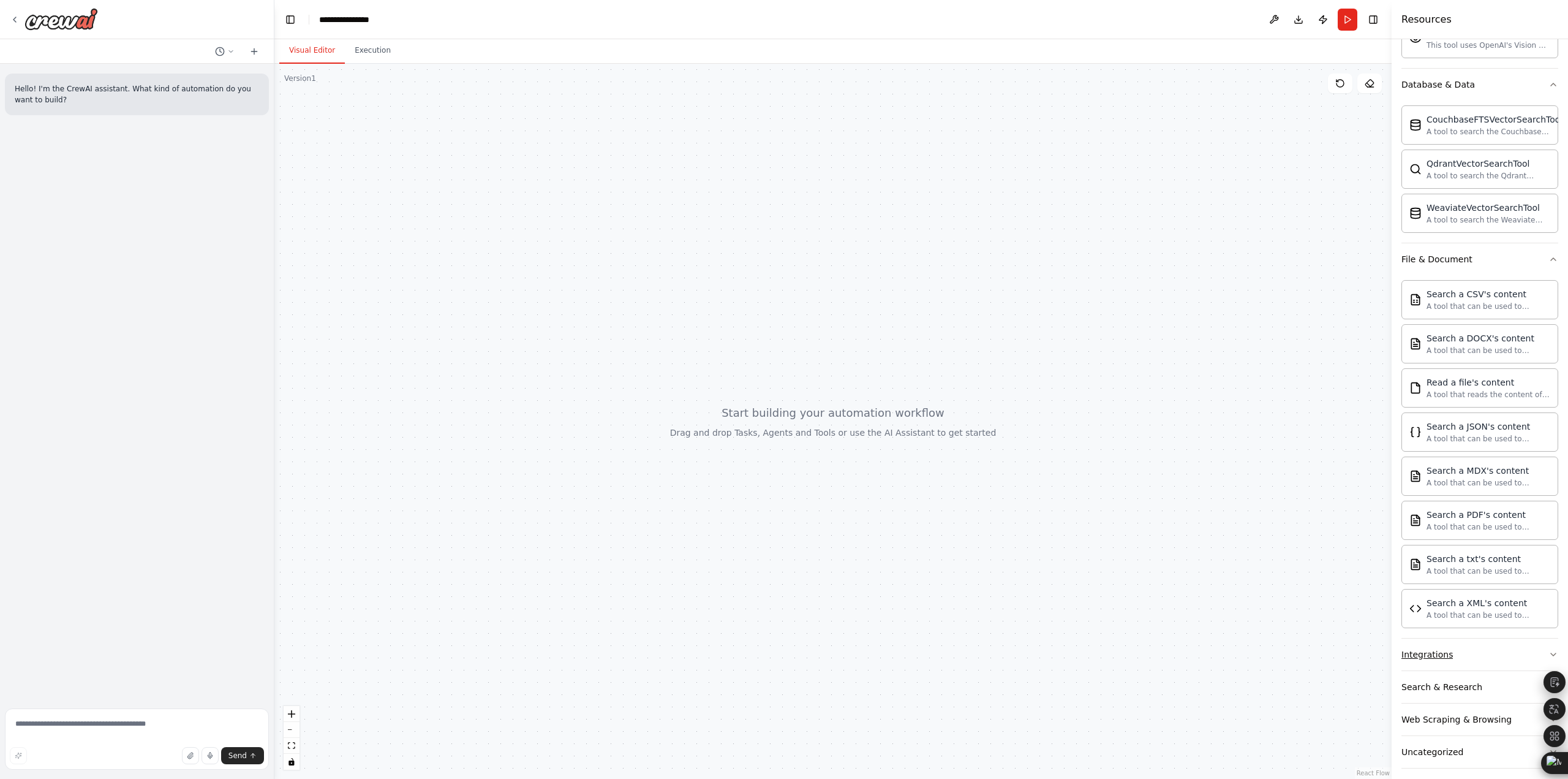
click at [1458, 654] on button "Integrations" at bounding box center [1480, 655] width 157 height 32
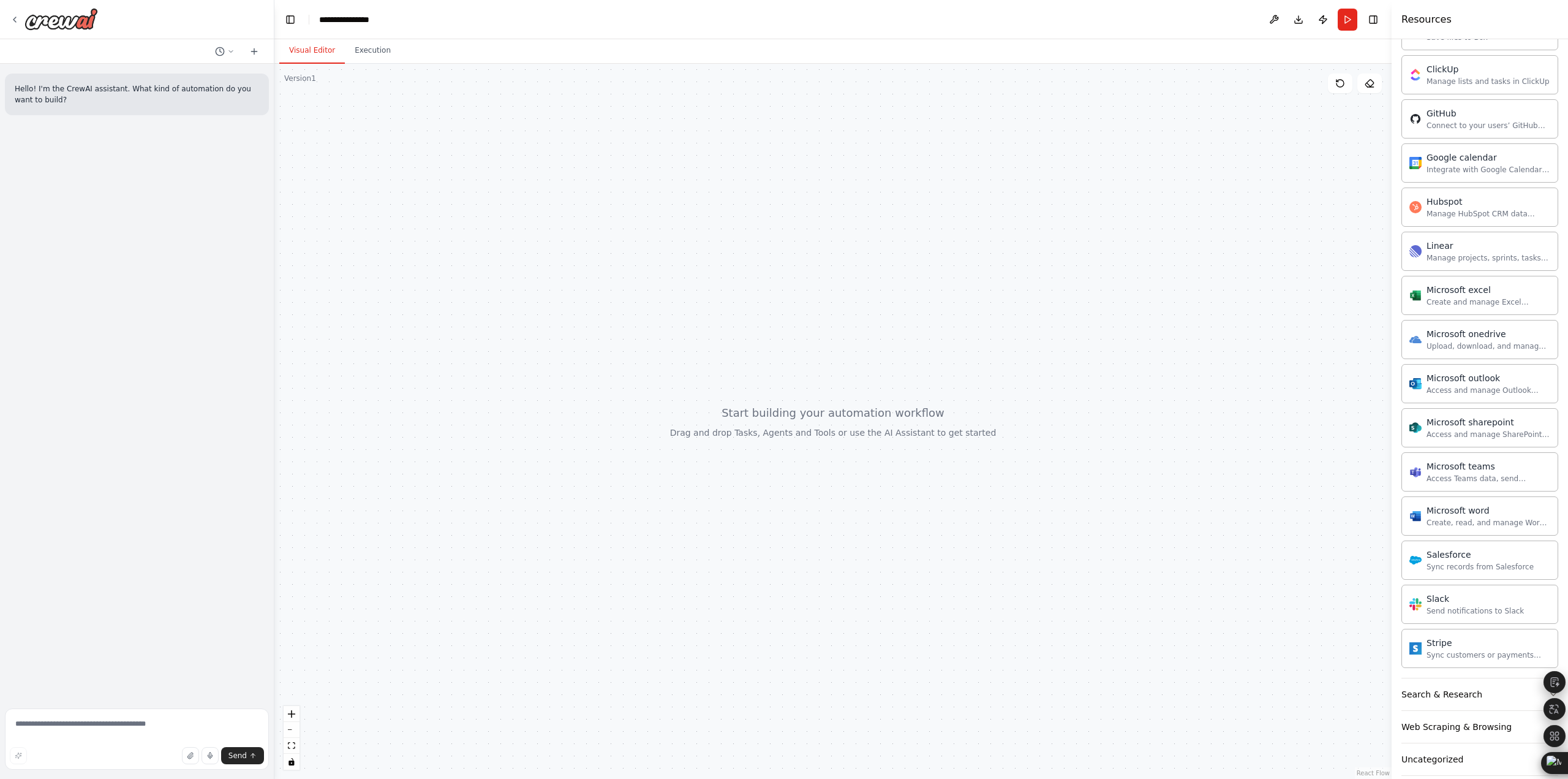
scroll to position [1081, 0]
click at [1463, 687] on div "Search & Research" at bounding box center [1442, 693] width 81 height 12
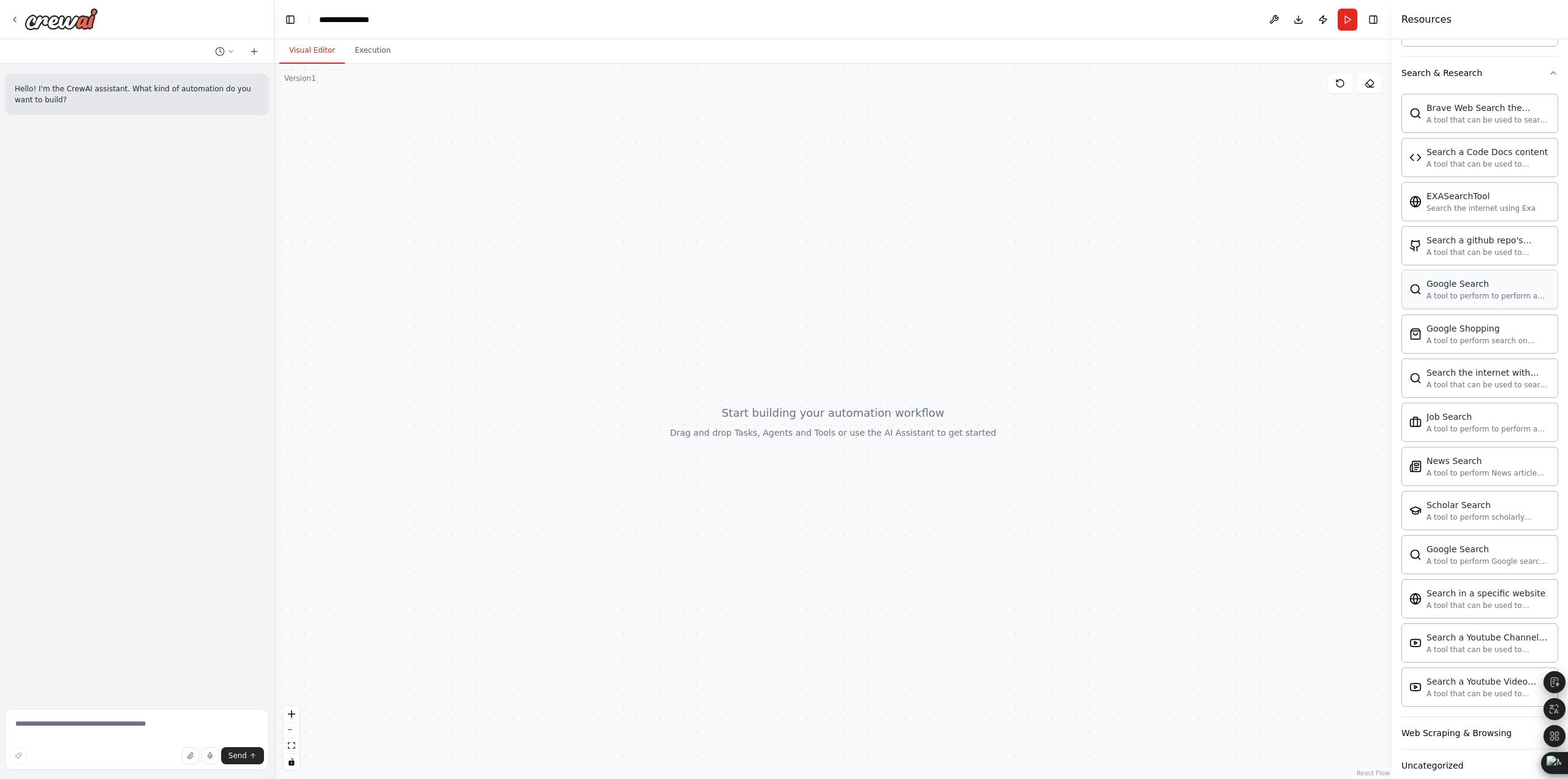
scroll to position [1702, 0]
click at [1468, 726] on div "Web Scraping & Browsing" at bounding box center [1456, 732] width 110 height 12
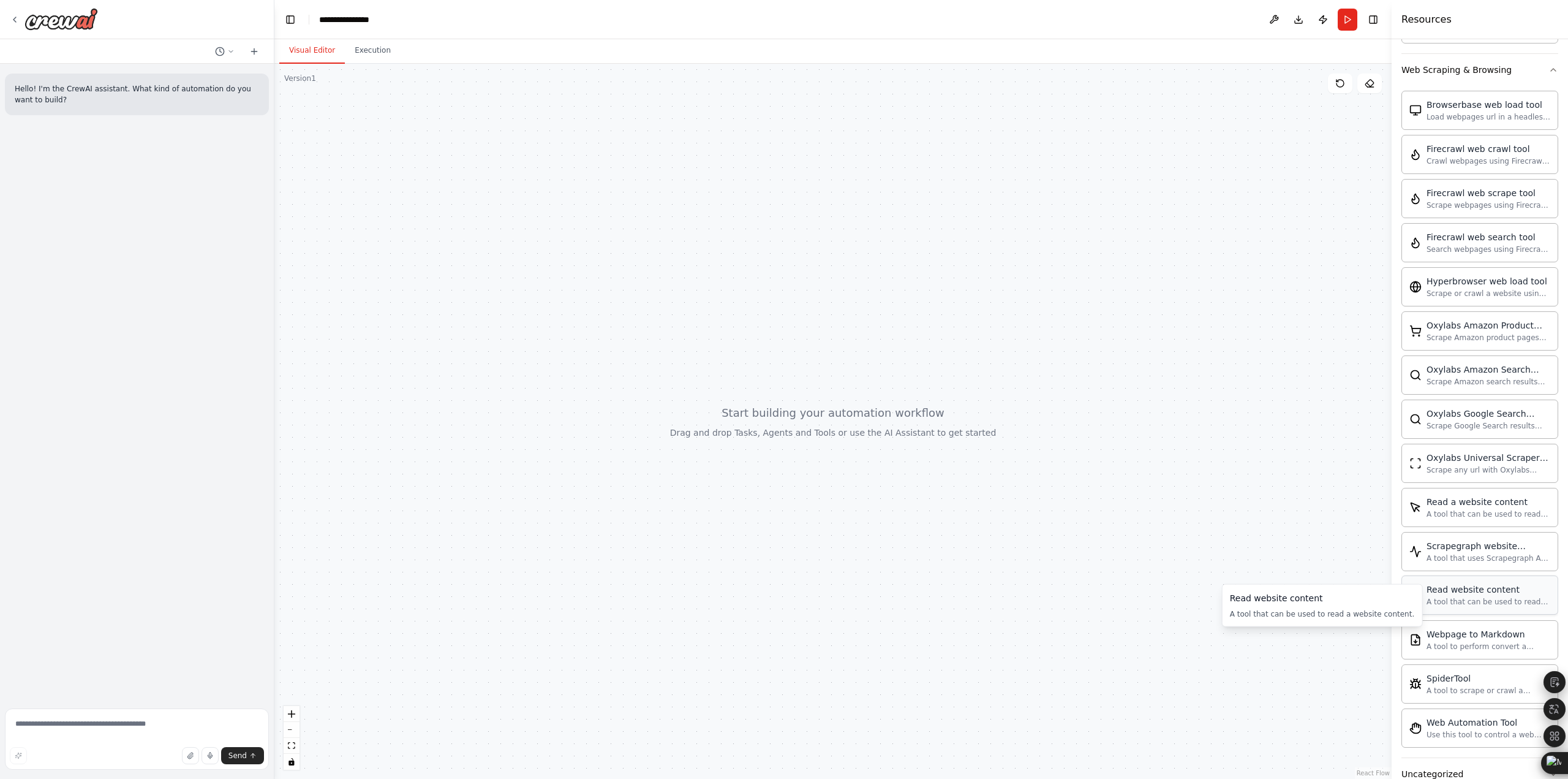
scroll to position [2368, 0]
click at [1450, 764] on div "Uncategorized" at bounding box center [1432, 771] width 62 height 12
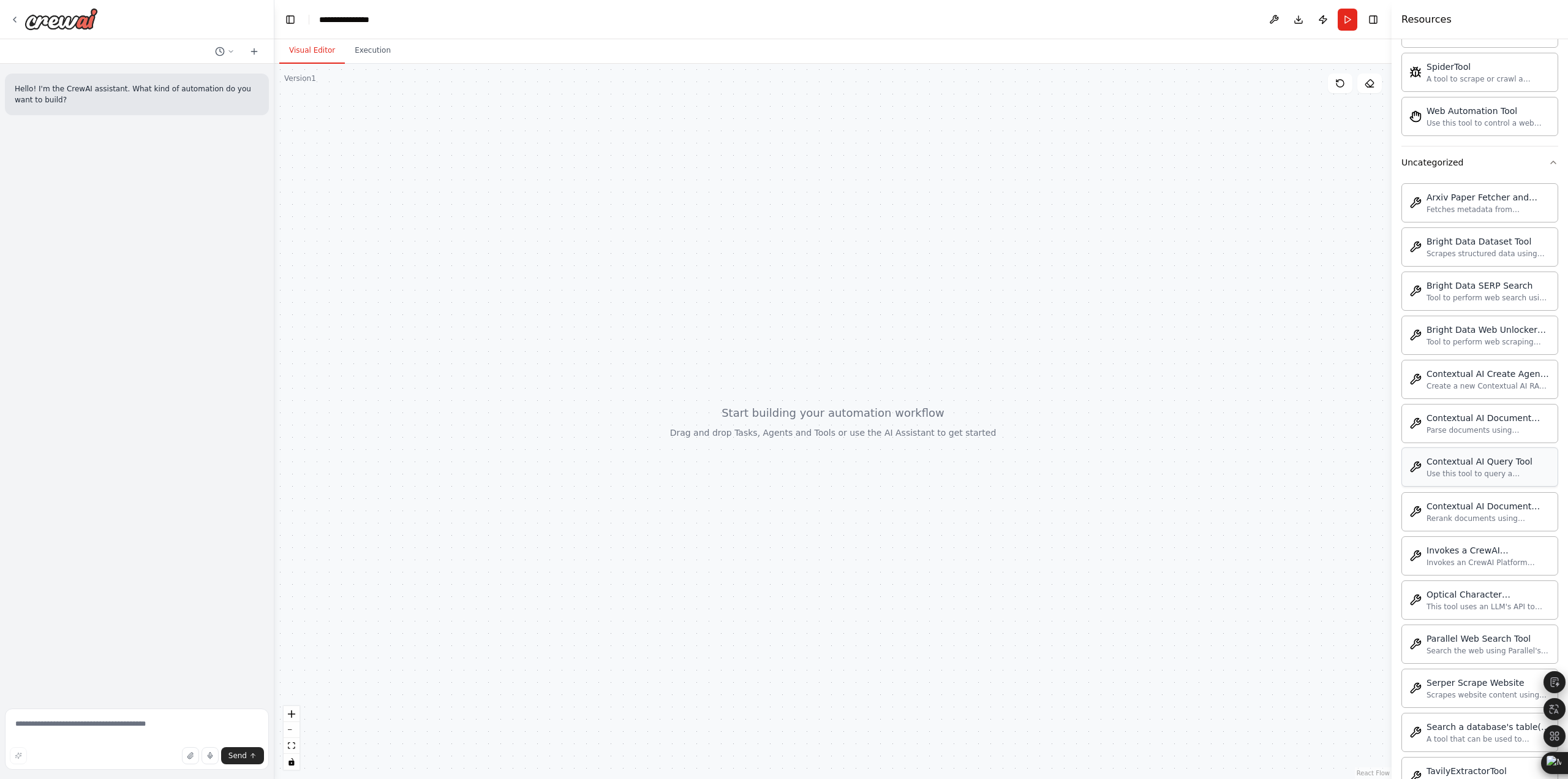
scroll to position [3033, 0]
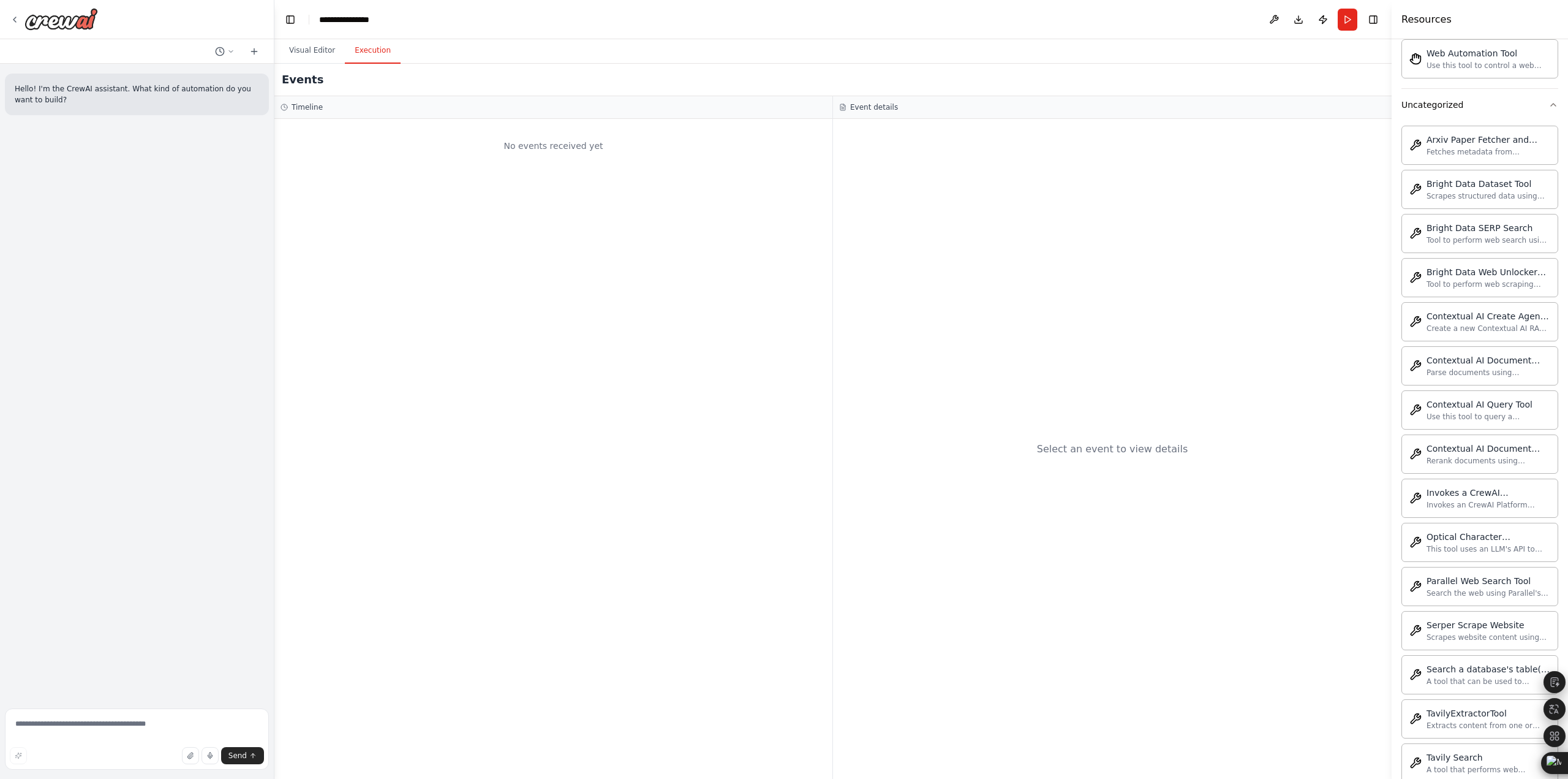
click at [354, 44] on button "Execution" at bounding box center [373, 51] width 56 height 26
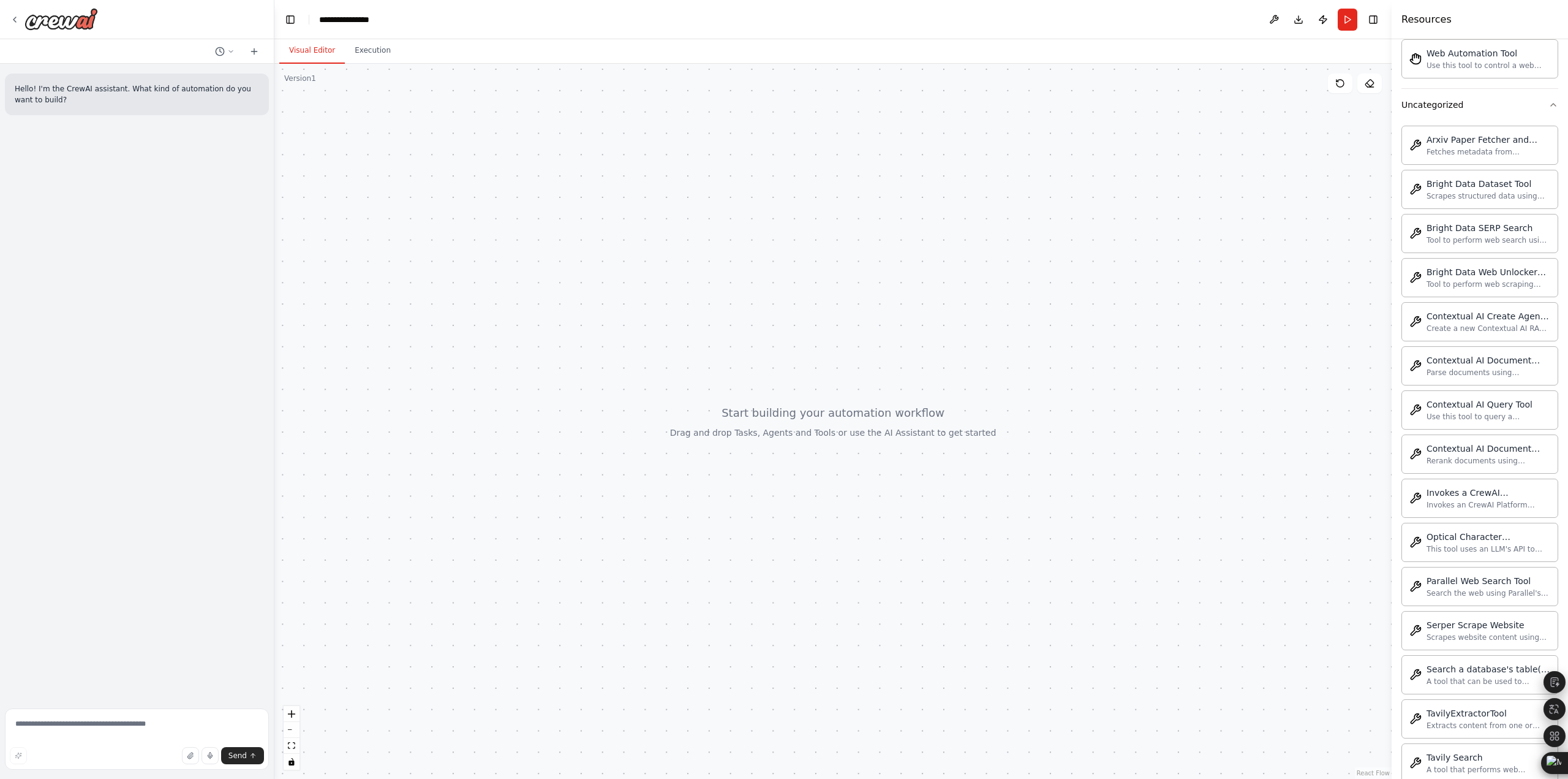
click at [288, 51] on button "Visual Editor" at bounding box center [312, 51] width 65 height 26
